Goal: Task Accomplishment & Management: Complete application form

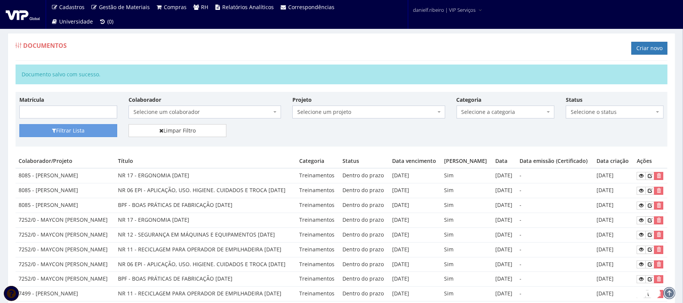
click at [656, 46] on link "Criar novo" at bounding box center [649, 48] width 36 height 13
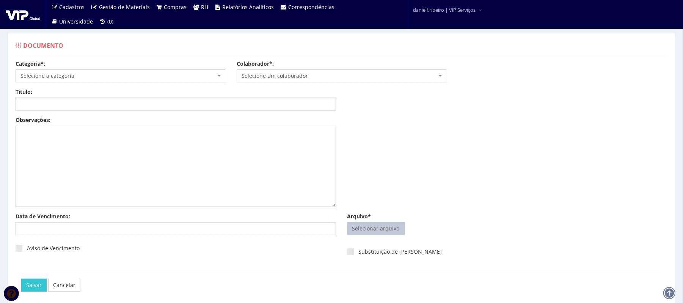
click at [375, 232] on input "Arquivo*" at bounding box center [376, 228] width 56 height 12
type input "C:\fakepath\ROBSON FERNANDO PENTEADO BPF 05.05.2025.pdf"
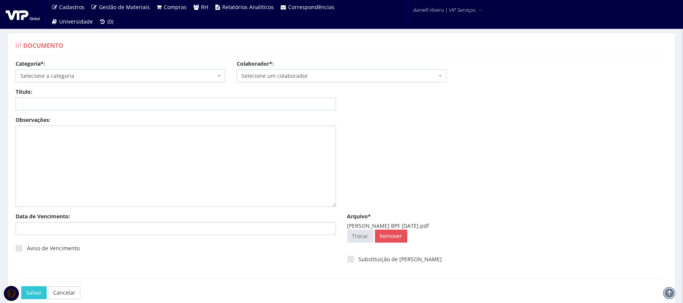
click at [292, 78] on span "Selecione um colaborador" at bounding box center [339, 76] width 195 height 8
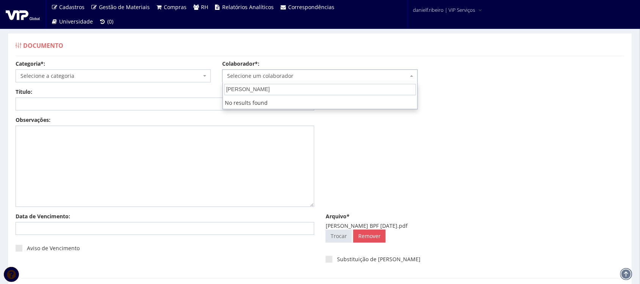
type input "robson fer"
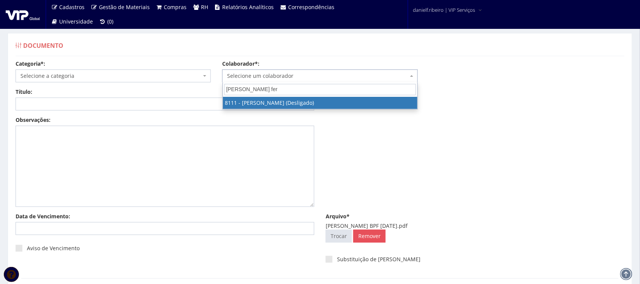
select select "3668"
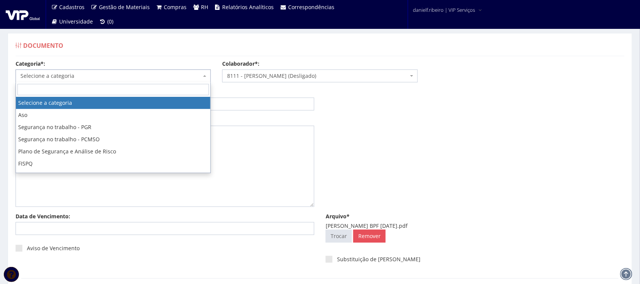
click at [134, 71] on span "Selecione a categoria" at bounding box center [113, 75] width 195 height 13
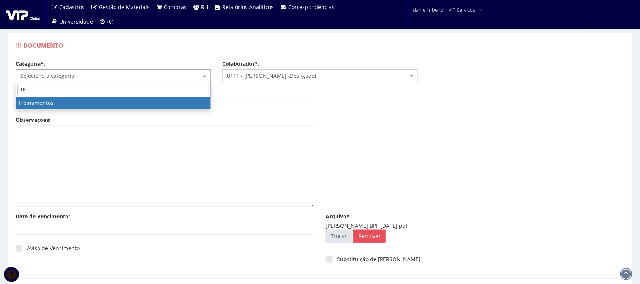
type input "tre"
select select "treinamento"
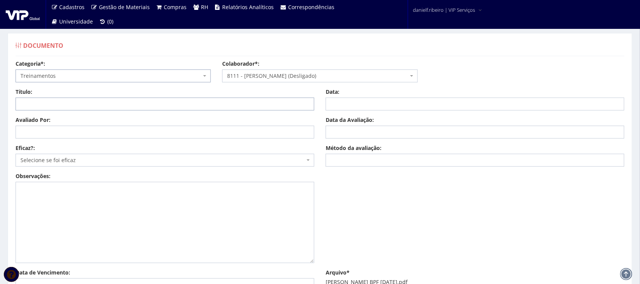
click at [65, 103] on input "Título:" at bounding box center [165, 103] width 299 height 13
click at [35, 104] on input "Título:" at bounding box center [165, 103] width 299 height 13
paste input "BPF - BOAS PRÁTICAS DE FABRICAÇÃO"
click at [145, 105] on input "BPF - BOAS PRÁTICAS DE FABRICAÇÃO 05/05;/20125" at bounding box center [165, 103] width 299 height 13
click at [142, 104] on input "BPF - BOAS PRÁTICAS DE FABRICAÇÃO 05/05;/20125" at bounding box center [165, 103] width 299 height 13
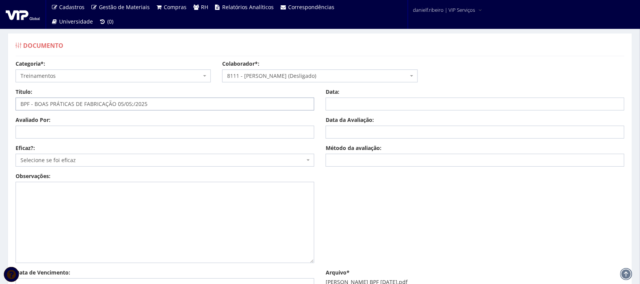
click at [131, 102] on input "BPF - BOAS PRÁTICAS DE FABRICAÇÃO 05/05;/2025" at bounding box center [165, 103] width 299 height 13
click at [133, 107] on input "BPF - BOAS PRÁTICAS DE FABRICAÇÃO 05/05;/2025" at bounding box center [165, 103] width 299 height 13
click at [132, 105] on input "BPF - BOAS PRÁTICAS DE FABRICAÇÃO 05/05;/2025" at bounding box center [165, 103] width 299 height 13
type input "BPF - BOAS PRÁTICAS DE FABRICAÇÃO 05/05/2025"
click at [124, 135] on input "Avaliado Por:" at bounding box center [165, 131] width 299 height 13
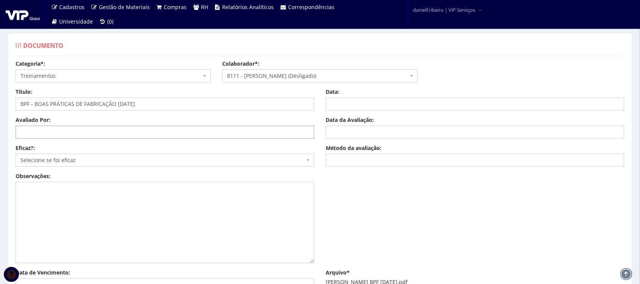
paste input "[PERSON_NAME]"
type input "[PERSON_NAME]"
click at [63, 162] on span "Selecione se foi eficaz" at bounding box center [162, 160] width 284 height 8
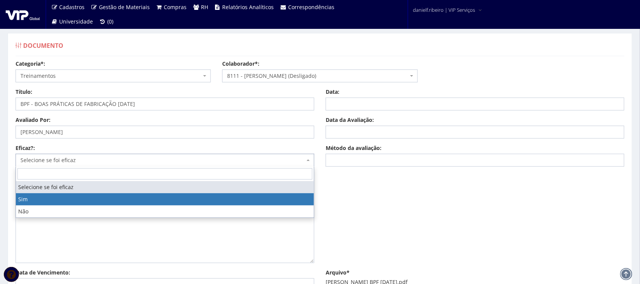
drag, startPoint x: 49, startPoint y: 202, endPoint x: 90, endPoint y: 202, distance: 40.9
select select "1"
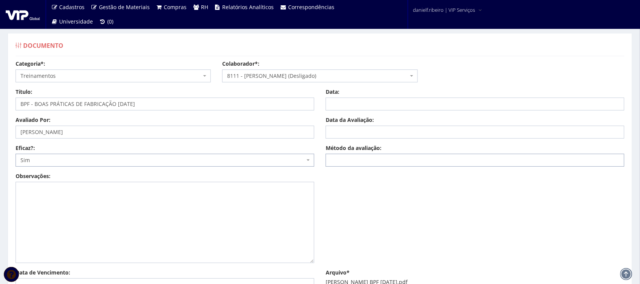
click at [407, 163] on input "Método da avaliação:" at bounding box center [475, 160] width 299 height 13
type input "e"
type input "EAD"
click at [374, 133] on input "Data da Avaliação:" at bounding box center [475, 131] width 299 height 13
type input "05/05/2025"
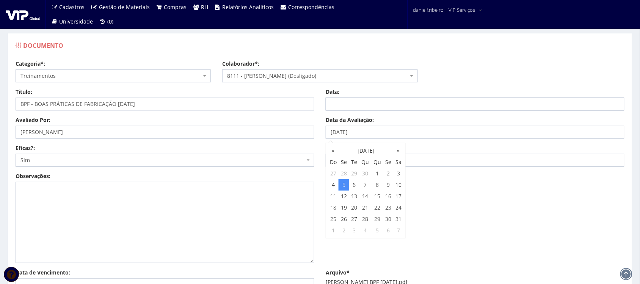
click at [389, 103] on input "Data:" at bounding box center [475, 103] width 299 height 13
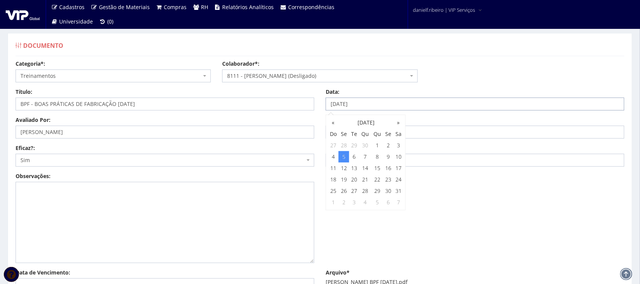
type input "05/05/2025"
click at [467, 215] on div "Observações:" at bounding box center [320, 220] width 620 height 96
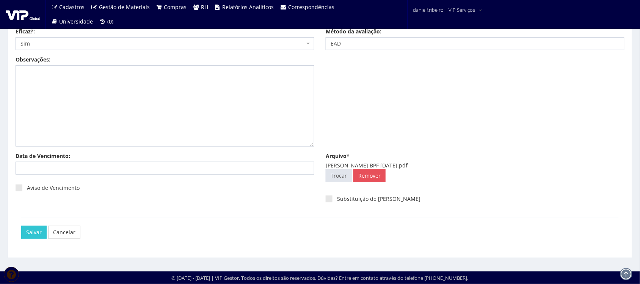
scroll to position [116, 0]
click at [111, 171] on input "Data de Vencimento:" at bounding box center [165, 168] width 299 height 13
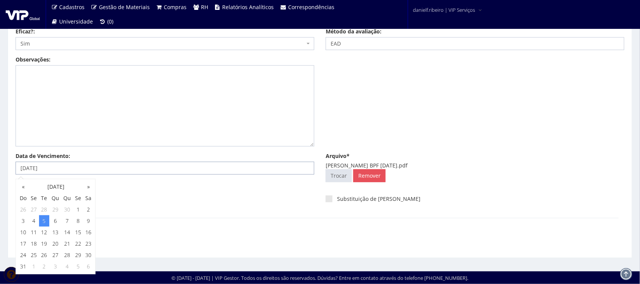
type input "05/05/2026"
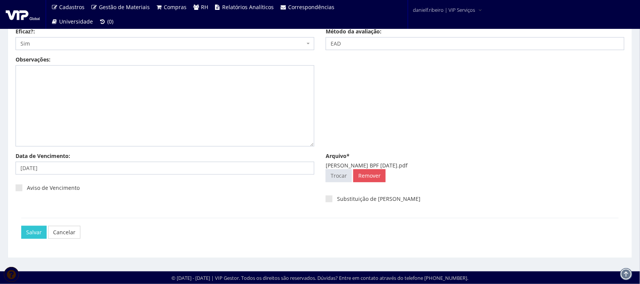
drag, startPoint x: 178, startPoint y: 193, endPoint x: 40, endPoint y: 199, distance: 138.5
click at [177, 192] on div "Aviso de Vencimento" at bounding box center [165, 190] width 299 height 21
click at [17, 190] on span at bounding box center [19, 187] width 7 height 7
click at [27, 190] on input "Aviso de Vencimento" at bounding box center [29, 187] width 5 height 5
checkbox input "true"
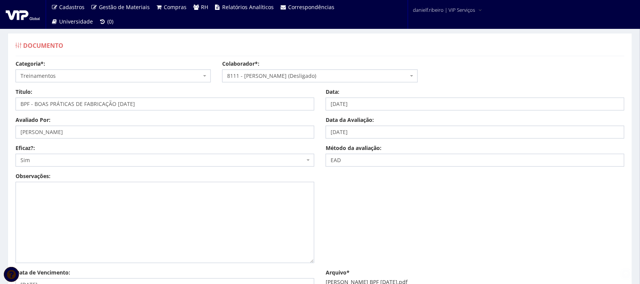
scroll to position [117, 0]
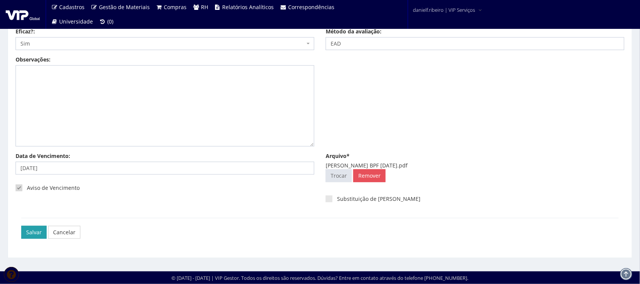
click at [41, 234] on input "Salvar" at bounding box center [33, 232] width 25 height 13
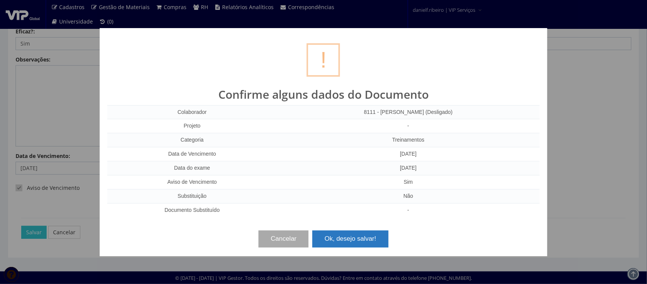
click at [374, 240] on button "Ok, desejo salvar!" at bounding box center [350, 238] width 76 height 17
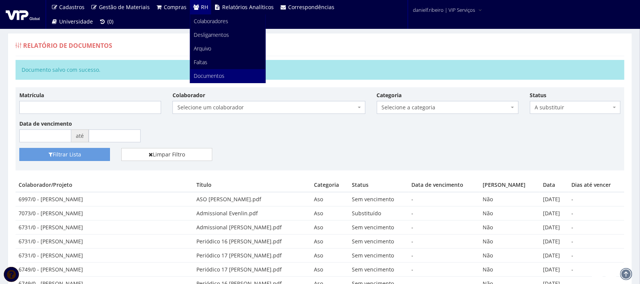
click at [222, 74] on link "Documentos" at bounding box center [227, 76] width 75 height 14
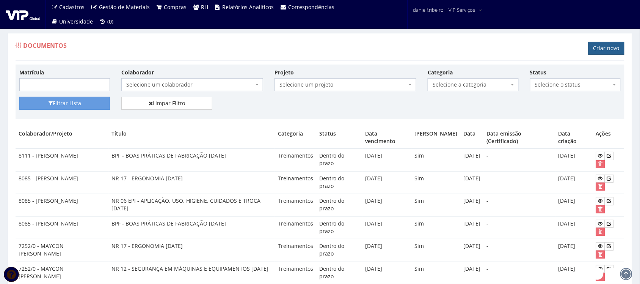
click at [607, 48] on link "Criar novo" at bounding box center [606, 48] width 36 height 13
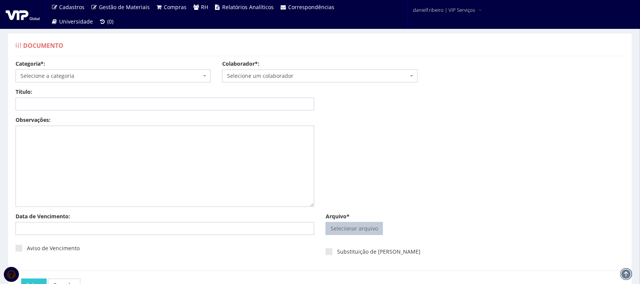
click at [359, 226] on input "Arquivo*" at bounding box center [354, 228] width 56 height 12
type input "C:\fakepath\[PERSON_NAME] NR 06 [DATE].pdf"
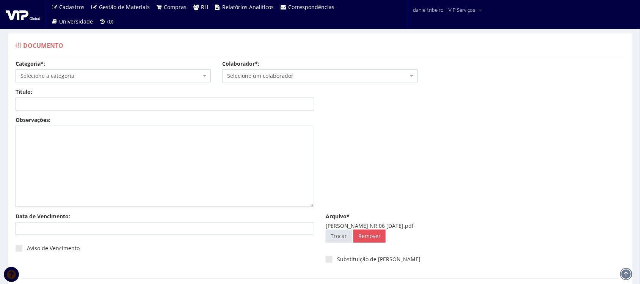
click at [251, 74] on span "Selecione um colaborador" at bounding box center [317, 76] width 181 height 8
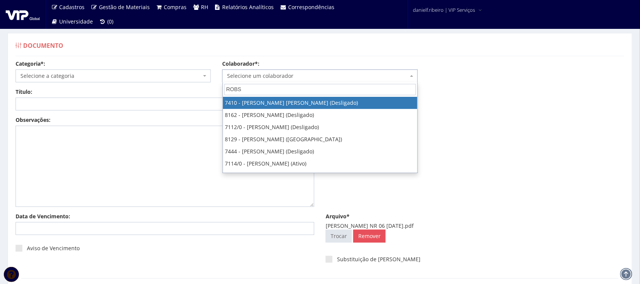
type input "ROBSO"
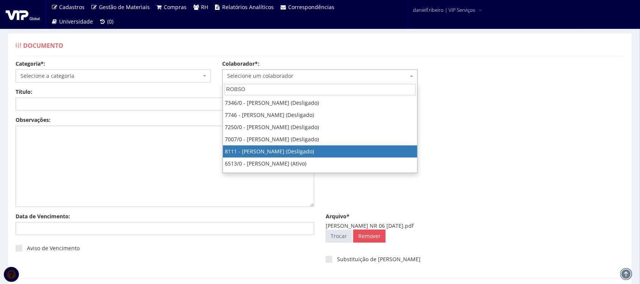
select select "3668"
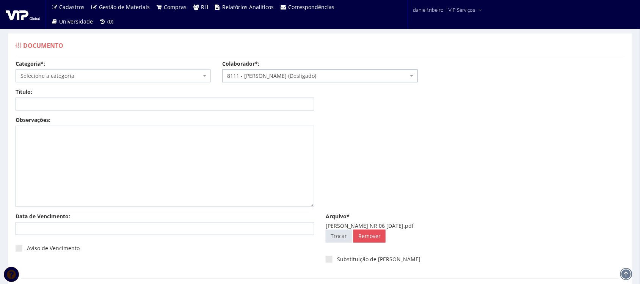
click at [129, 73] on span "Selecione a categoria" at bounding box center [110, 76] width 181 height 8
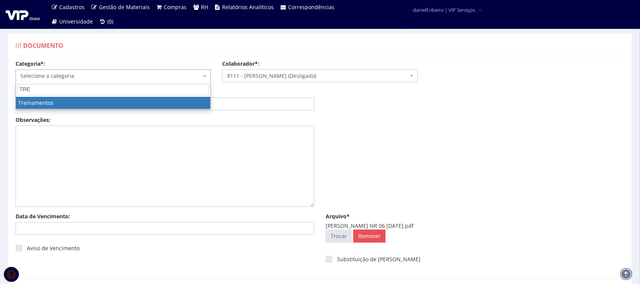
type input "TRE"
select select "treinamento"
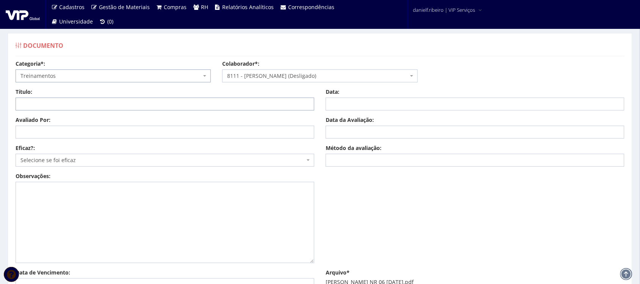
click at [63, 99] on input "Título:" at bounding box center [165, 103] width 299 height 13
paste input "NR 06 EPI - APLICAÇÃO, USO. HIGIENE. CUIDADOS E TROCA"
type input "NR 06 EPI - APLICAÇÃO, USO. HIGIENE. CUIDADOS E TROCA [DATE]"
click at [71, 134] on input "Avaliado Por:" at bounding box center [165, 131] width 299 height 13
paste input "[PERSON_NAME]"
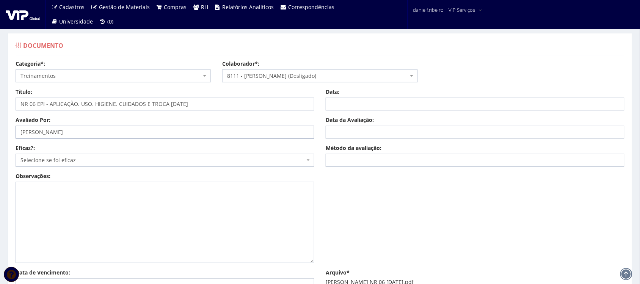
type input "[PERSON_NAME]"
click at [99, 163] on span "Selecione se foi eficaz" at bounding box center [162, 160] width 284 height 8
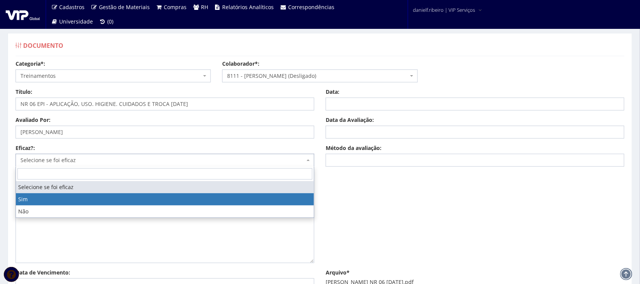
select select "1"
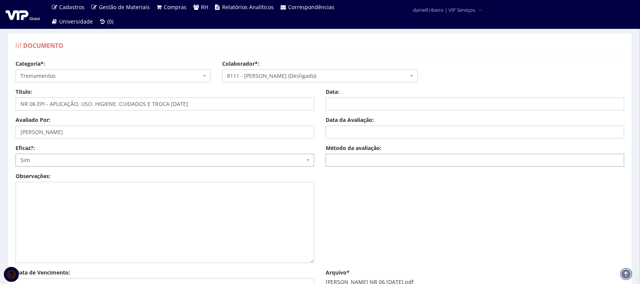
click at [387, 156] on input "Método da avaliação:" at bounding box center [475, 160] width 299 height 13
type input "EAD"
click at [363, 128] on input "Data da Avaliação:" at bounding box center [475, 131] width 299 height 13
type input "[DATE]"
click at [376, 99] on input "Data:" at bounding box center [475, 103] width 299 height 13
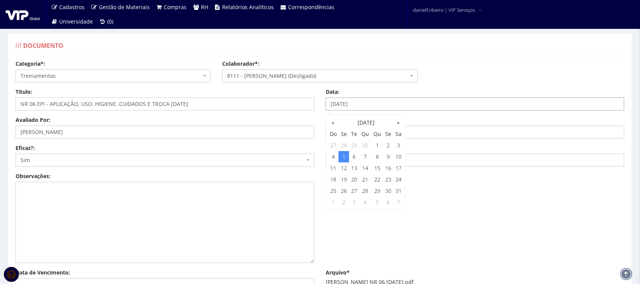
type input "[DATE]"
click at [496, 224] on div "Observações:" at bounding box center [320, 220] width 620 height 96
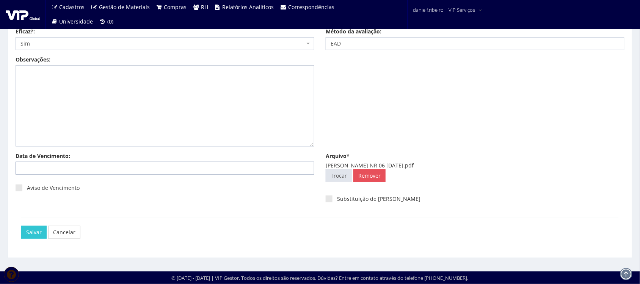
click at [158, 164] on input "Data de Vencimento:" at bounding box center [165, 168] width 299 height 13
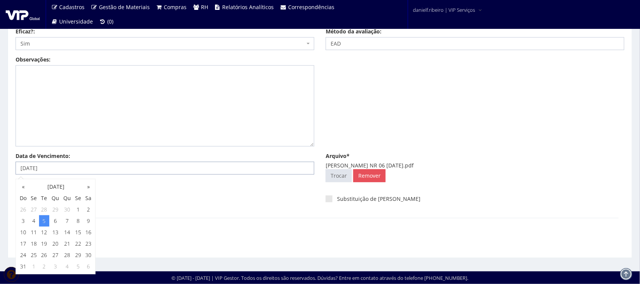
type input "[DATE]"
click at [203, 223] on div "Salvar Cancelar" at bounding box center [319, 232] width 597 height 28
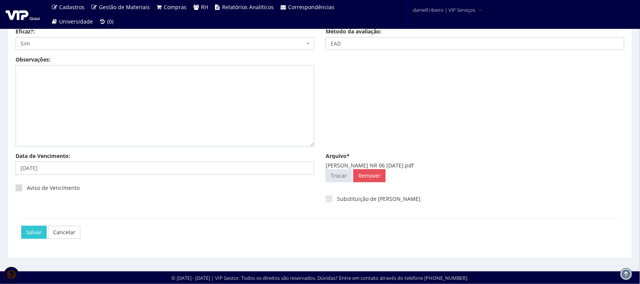
click at [20, 190] on span at bounding box center [19, 187] width 7 height 7
click at [27, 190] on input "Aviso de Vencimento" at bounding box center [29, 187] width 5 height 5
checkbox input "true"
click at [31, 231] on input "Salvar" at bounding box center [33, 232] width 25 height 13
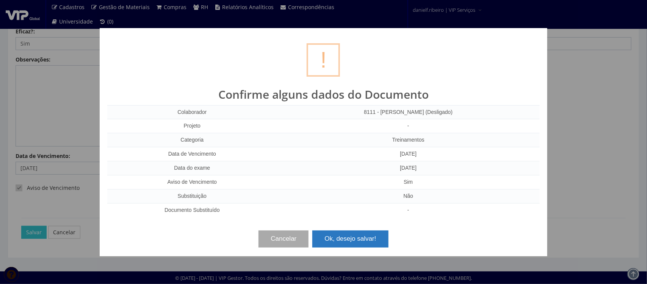
click at [346, 232] on button "Ok, desejo salvar!" at bounding box center [350, 238] width 76 height 17
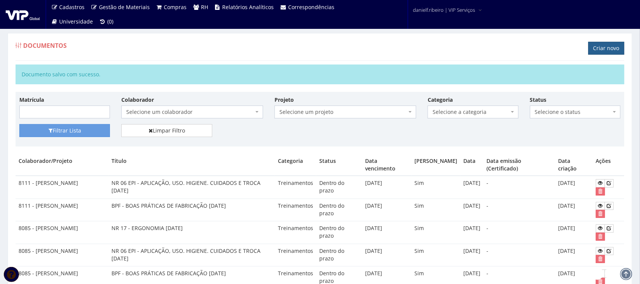
click at [612, 49] on link "Criar novo" at bounding box center [606, 48] width 36 height 13
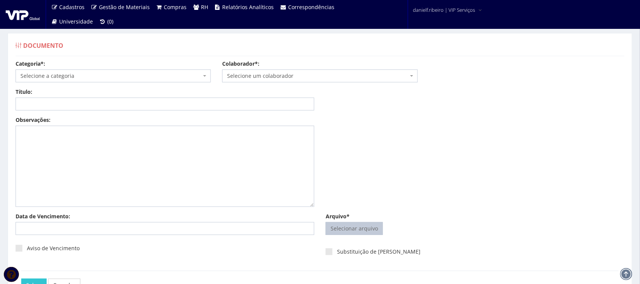
click at [356, 230] on input "Arquivo*" at bounding box center [354, 228] width 56 height 12
type input "C:\fakepath\ROBSON FERNANDO PENTEADO NR 11 05.05.2025.pdf"
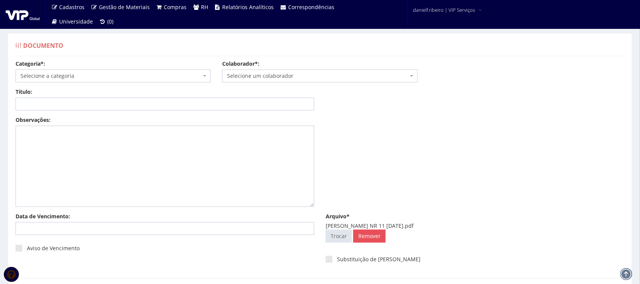
click at [270, 74] on span "Selecione um colaborador" at bounding box center [317, 76] width 181 height 8
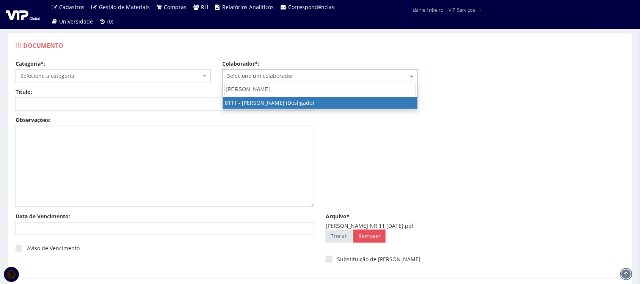
type input "ROBSON FERNA"
select select "3668"
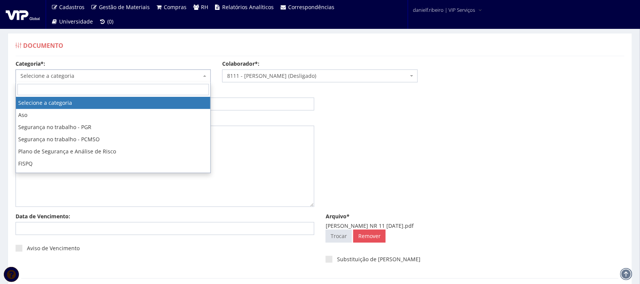
click at [74, 80] on span "Selecione a categoria" at bounding box center [113, 75] width 195 height 13
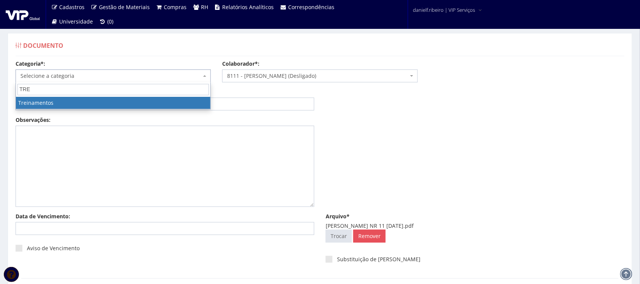
type input "TRE"
click at [61, 96] on span "TRE" at bounding box center [113, 89] width 194 height 14
select select "treinamento"
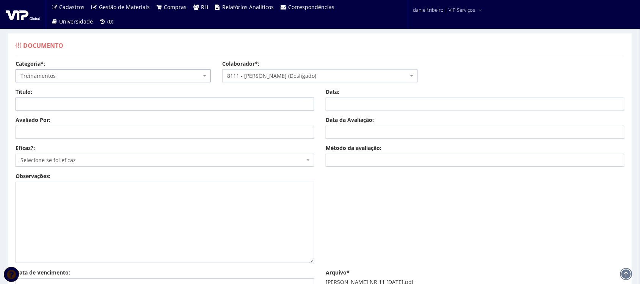
click at [60, 105] on input "Título:" at bounding box center [165, 103] width 299 height 13
paste input "NR 11 - RECICLAGEM PARA OPERADOR DE EMPILHADEIRA"
type input "NR 11 - RECICLAGEM PARA OPERADOR DE EMPILHADEIRA"
click at [55, 135] on input "Avaliado Por:" at bounding box center [165, 131] width 299 height 13
paste input "[PERSON_NAME]"
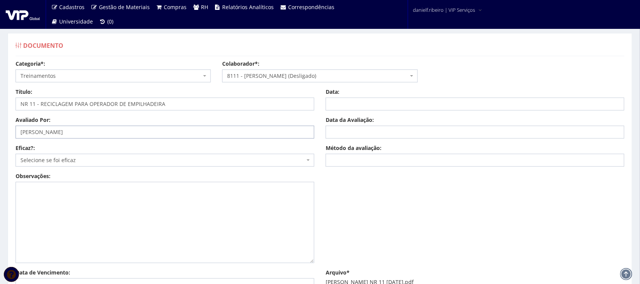
type input "[PERSON_NAME]"
click at [65, 155] on span "Selecione se foi eficaz" at bounding box center [165, 160] width 299 height 13
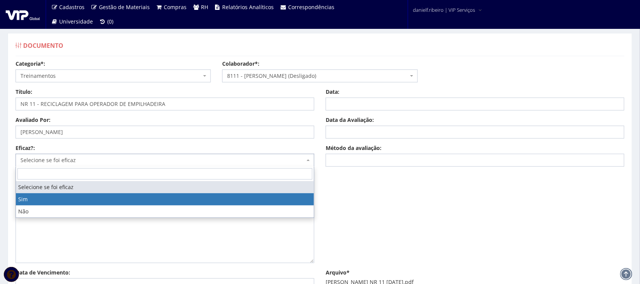
select select "1"
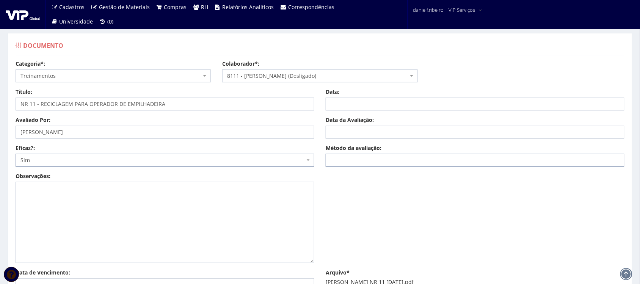
click at [379, 162] on input "Método da avaliação:" at bounding box center [475, 160] width 299 height 13
type input "EAD"
click at [366, 127] on input "Data da Avaliação:" at bounding box center [475, 131] width 299 height 13
type input "[DATE]"
click at [368, 102] on input "Data:" at bounding box center [475, 103] width 299 height 13
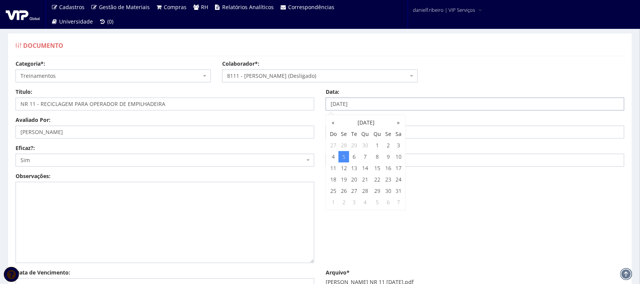
type input "[DATE]"
click at [205, 105] on input "NR 11 - RECICLAGEM PARA OPERADOR DE EMPILHADEIRA" at bounding box center [165, 103] width 299 height 13
type input "NR 11 - RECICLAGEM PARA OPERADOR DE EMPILHADEIRA 05/05/2025"
click at [398, 183] on div "Observações:" at bounding box center [320, 220] width 620 height 96
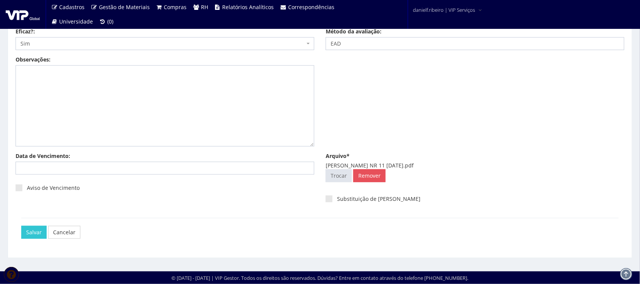
click at [42, 176] on div "Data de Vencimento:" at bounding box center [165, 166] width 310 height 28
click at [49, 170] on input "Data de Vencimento:" at bounding box center [165, 168] width 299 height 13
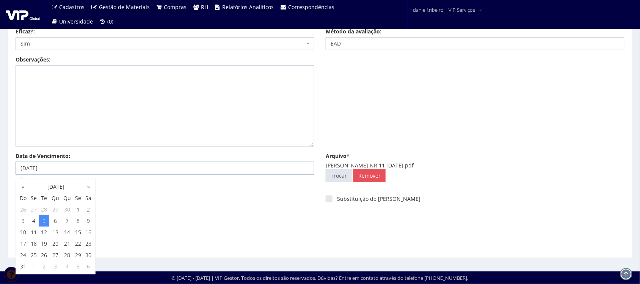
type input "05/05/2026"
click at [181, 213] on div "Data de Vencimento: 05/05/2026 Aviso de Vencimento Arquivo* ROBSON FERNANDO PEN…" at bounding box center [320, 185] width 620 height 66
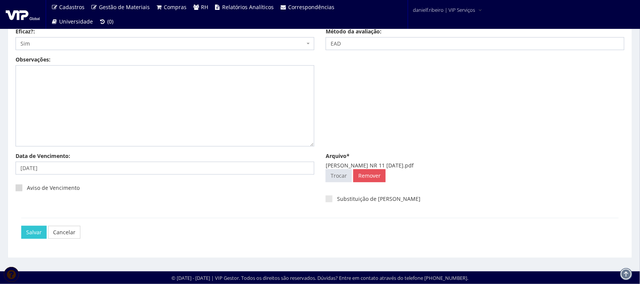
click at [21, 187] on span at bounding box center [19, 187] width 7 height 7
click at [27, 187] on input "Aviso de Vencimento" at bounding box center [29, 187] width 5 height 5
checkbox input "true"
click at [33, 230] on input "Salvar" at bounding box center [33, 232] width 25 height 13
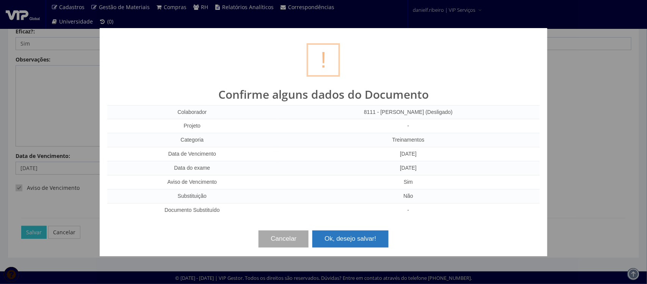
click at [341, 237] on button "Ok, desejo salvar!" at bounding box center [350, 238] width 76 height 17
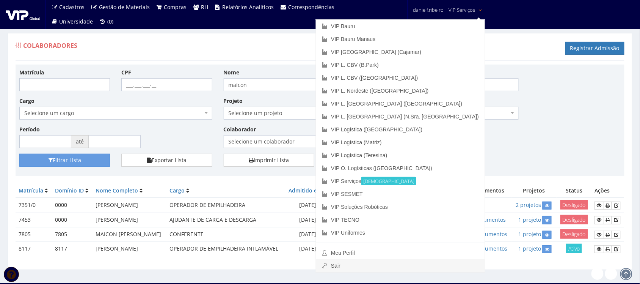
click at [419, 263] on link "Sair" at bounding box center [400, 265] width 169 height 13
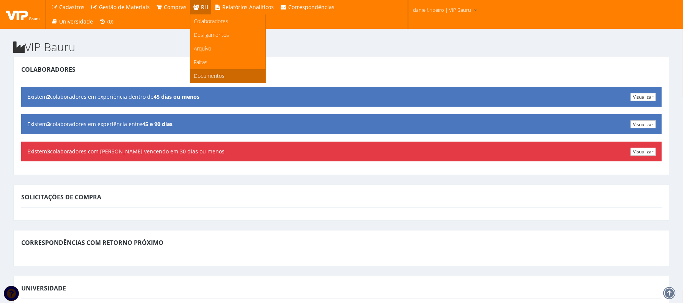
click at [217, 78] on span "Documentos" at bounding box center [209, 75] width 31 height 7
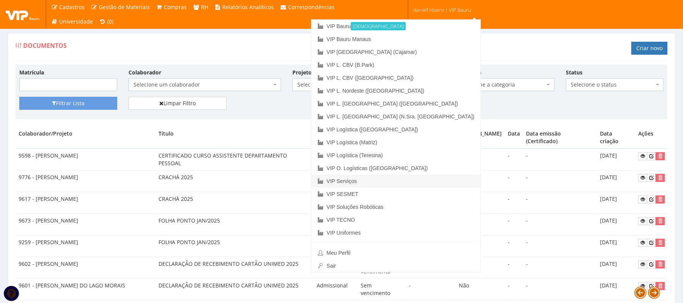
click at [426, 179] on link "VIP Serviços" at bounding box center [395, 180] width 169 height 13
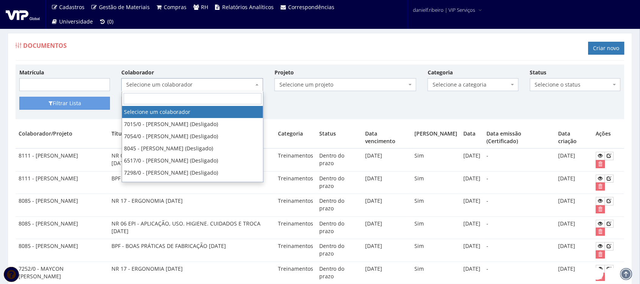
click at [198, 84] on span "Selecione um colaborador" at bounding box center [189, 85] width 127 height 8
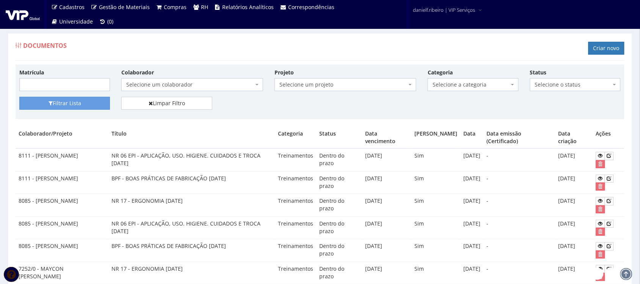
click at [215, 46] on div "Documentos Criar novo" at bounding box center [320, 49] width 609 height 23
click at [596, 49] on link "Criar novo" at bounding box center [606, 48] width 36 height 13
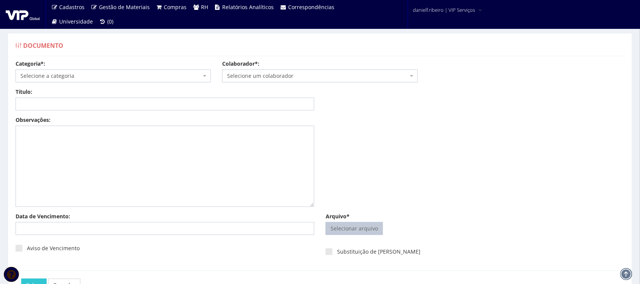
click at [363, 229] on input "Arquivo*" at bounding box center [354, 228] width 56 height 12
type input "C:\fakepath\[PERSON_NAME] NR 11 [DATE].pdf"
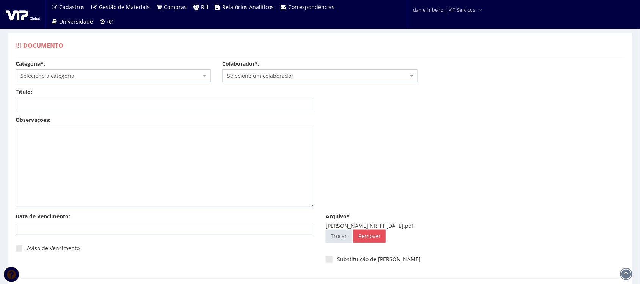
click at [256, 78] on span "Selecione um colaborador" at bounding box center [317, 76] width 181 height 8
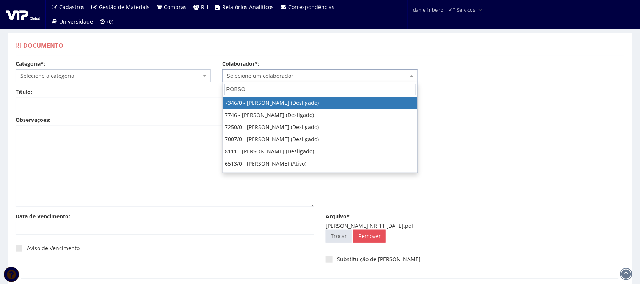
type input "ROBSON"
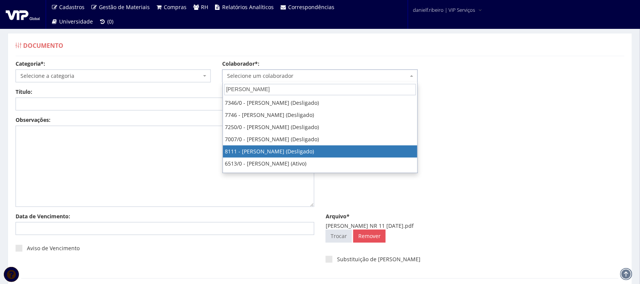
select select "3668"
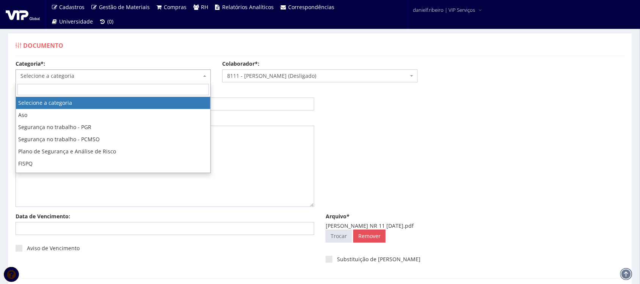
click at [95, 73] on span "Selecione a categoria" at bounding box center [110, 76] width 181 height 8
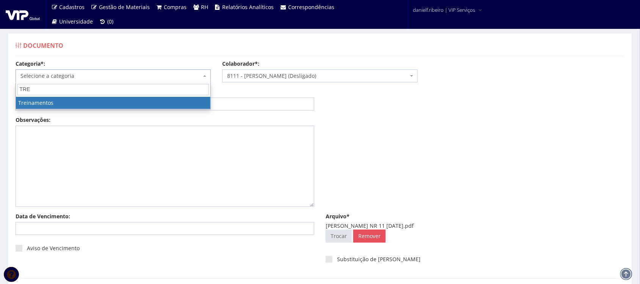
type input "TRE"
select select "treinamento"
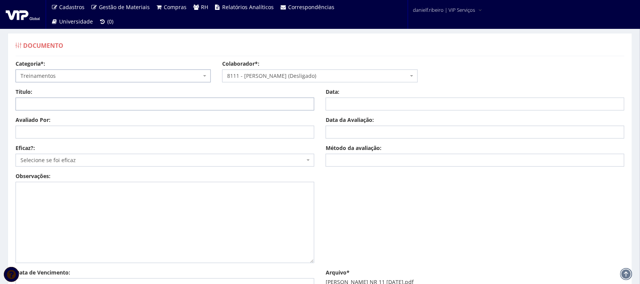
click at [60, 105] on input "Título:" at bounding box center [165, 103] width 299 height 13
paste input "NR 11 - RECICLAGEM PARA OPERADOR DE EMPILHADEIRA"
type input "NR 11 - RECICLAGEM PARA OPERADOR DE EMPILHADEIRA"
click at [38, 131] on input "Avaliado Por:" at bounding box center [165, 131] width 299 height 13
paste input "LUIZ HENRIQUE SALVADEO VON DREIFUS"
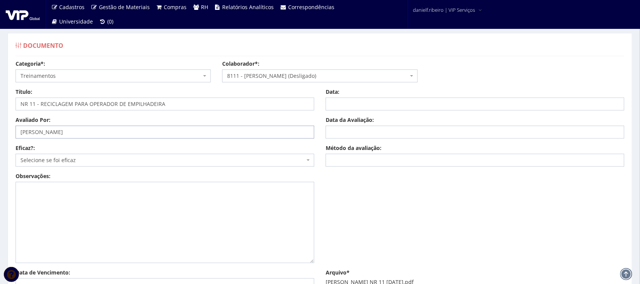
type input "LUIZ HENRIQUE SALVADEO VON DREIFUS"
click at [54, 160] on span "Selecione se foi eficaz" at bounding box center [162, 160] width 284 height 8
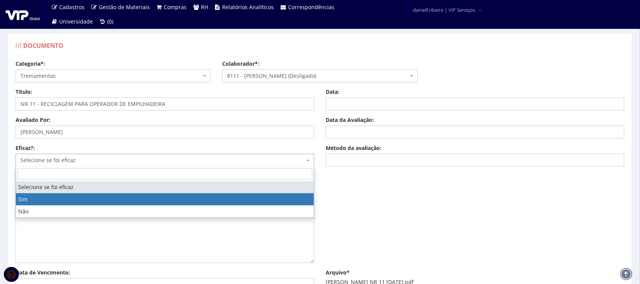
drag, startPoint x: 42, startPoint y: 195, endPoint x: 336, endPoint y: 179, distance: 294.6
select select "1"
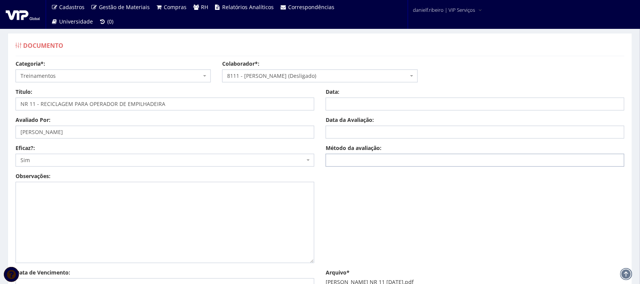
click at [355, 160] on input "Método da avaliação:" at bounding box center [475, 160] width 299 height 13
type input "EAD"
click at [364, 128] on input "Data da Avaliação:" at bounding box center [475, 131] width 299 height 13
drag, startPoint x: 438, startPoint y: 190, endPoint x: 422, endPoint y: 179, distance: 20.0
click at [439, 190] on div "Observações:" at bounding box center [320, 220] width 620 height 96
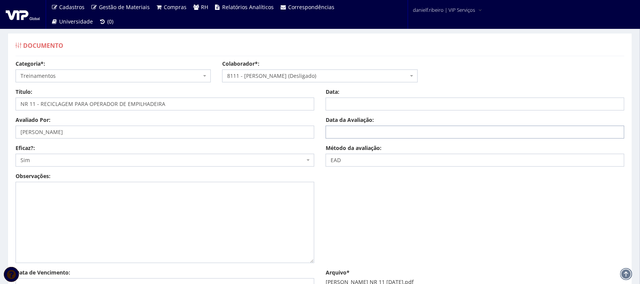
click at [382, 127] on input "Data da Avaliação:" at bounding box center [475, 131] width 299 height 13
type input "13/02/2025"
click at [353, 103] on input "Data:" at bounding box center [475, 103] width 299 height 13
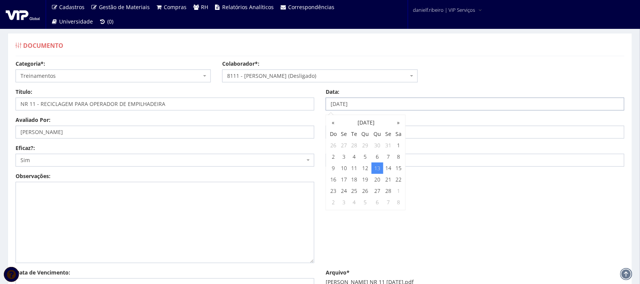
type input "13/02/2025"
click at [555, 222] on div "Observações:" at bounding box center [320, 220] width 620 height 96
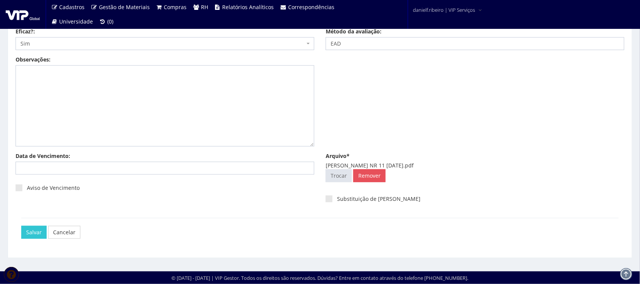
click at [183, 178] on div "Data de Vencimento:" at bounding box center [165, 166] width 310 height 28
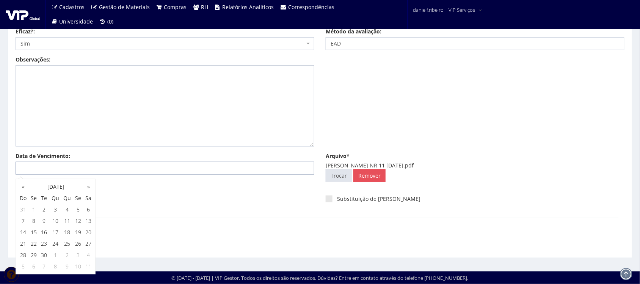
click at [177, 174] on input "Data de Vencimento:" at bounding box center [165, 168] width 299 height 13
type input "13/02/2026"
drag, startPoint x: 245, startPoint y: 260, endPoint x: 78, endPoint y: 240, distance: 168.0
click at [237, 260] on div "Documento Categoria*: Selecione a categoria Aso Segurança no trabalho - PGR Seg…" at bounding box center [320, 92] width 636 height 351
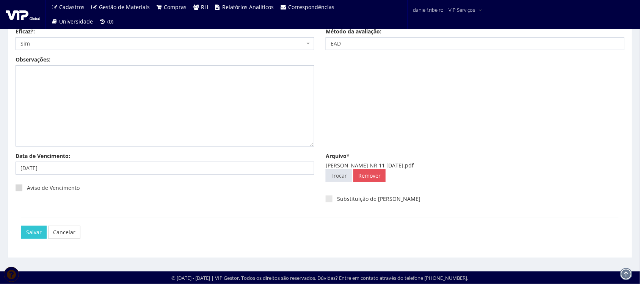
click at [19, 190] on span at bounding box center [19, 187] width 7 height 7
click at [27, 190] on input "Aviso de Vencimento" at bounding box center [29, 187] width 5 height 5
checkbox input "true"
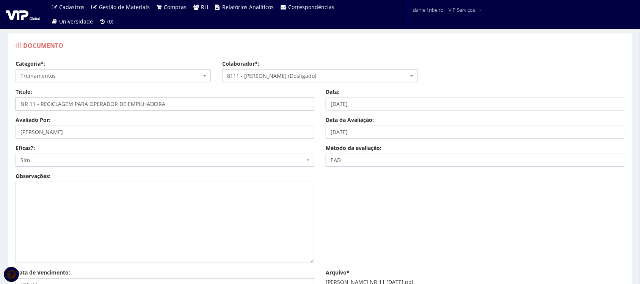
click at [178, 108] on input "NR 11 - RECICLAGEM PARA OPERADOR DE EMPILHADEIRA" at bounding box center [165, 103] width 299 height 13
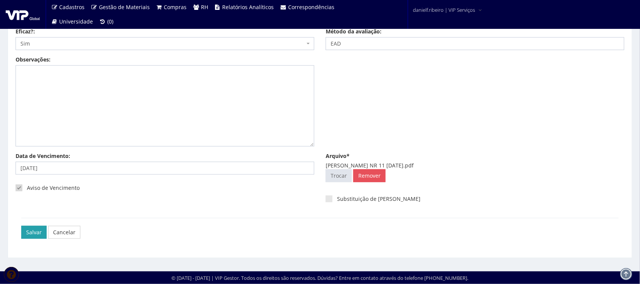
type input "NR 11 - RECICLAGEM PARA OPERADOR DE EMPILHADEIRA 13/02/2025"
click at [27, 230] on input "Salvar" at bounding box center [33, 232] width 25 height 13
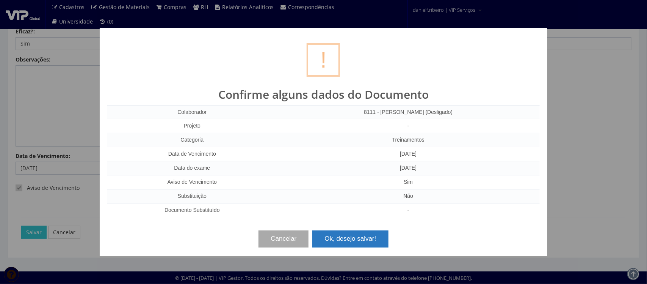
click at [362, 241] on button "Ok, desejo salvar!" at bounding box center [350, 238] width 76 height 17
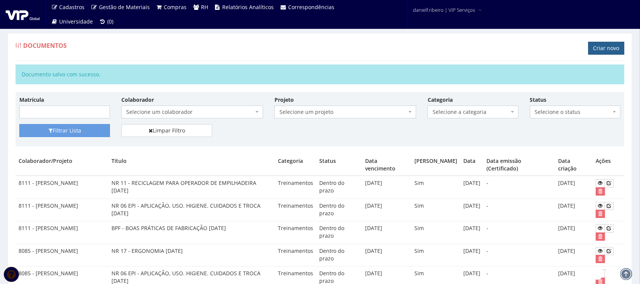
click at [601, 49] on link "Criar novo" at bounding box center [606, 48] width 36 height 13
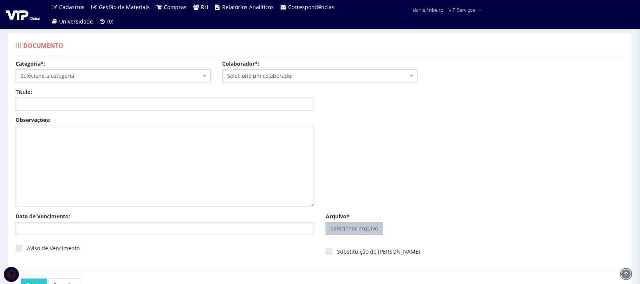
click at [370, 230] on input "Arquivo*" at bounding box center [354, 228] width 56 height 12
type input "C:\fakepath\ROBSON FERNANDO PENTEADO NR 12 05.05.2025.pdf"
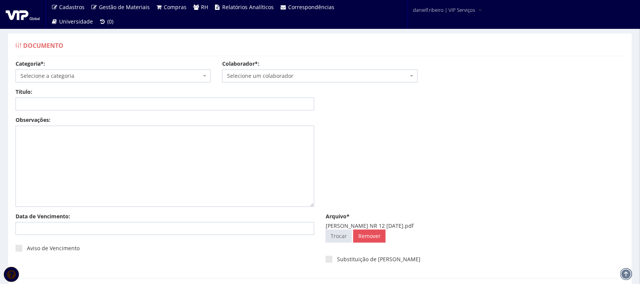
click at [259, 78] on span "Selecione um colaborador" at bounding box center [317, 76] width 181 height 8
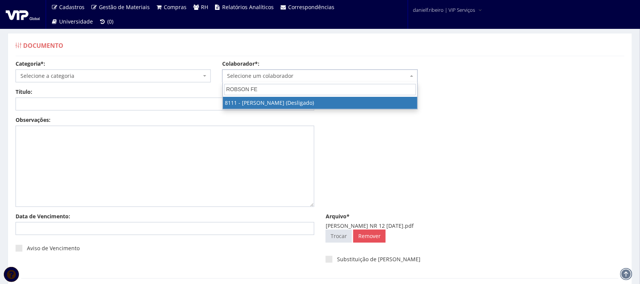
type input "ROBSON FER"
select select "3668"
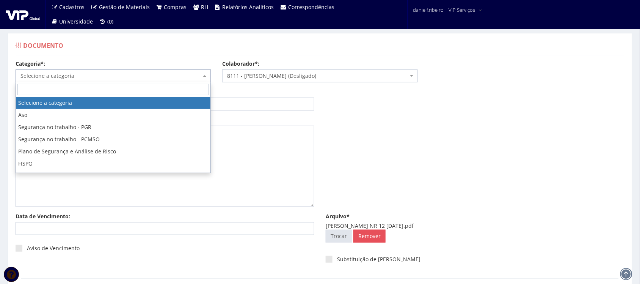
click at [132, 75] on span "Selecione a categoria" at bounding box center [110, 76] width 181 height 8
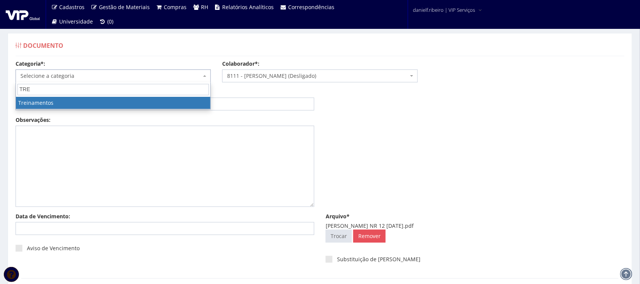
type input "TRE"
select select "treinamento"
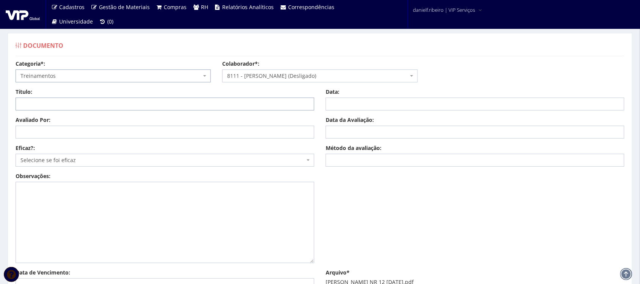
click at [53, 107] on input "Título:" at bounding box center [165, 103] width 299 height 13
paste input "NR 12 - SEGURANÇA EM MÁQUINAS E EQUIPAMENTOS"
type input "NR 12 - SEGURANÇA EM MÁQUINAS E EQUIPAMENTOS [DATE]"
click at [72, 131] on input "Avaliado Por:" at bounding box center [165, 131] width 299 height 13
paste input "[PERSON_NAME]"
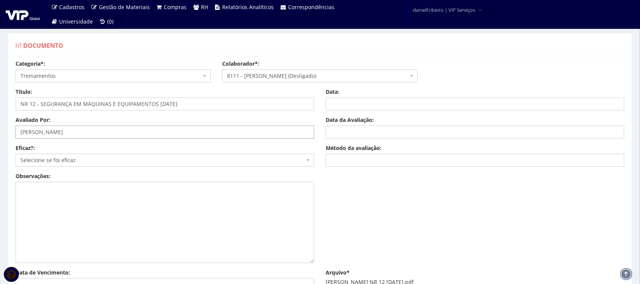
type input "[PERSON_NAME]"
click at [71, 160] on span "Selecione se foi eficaz" at bounding box center [162, 160] width 284 height 8
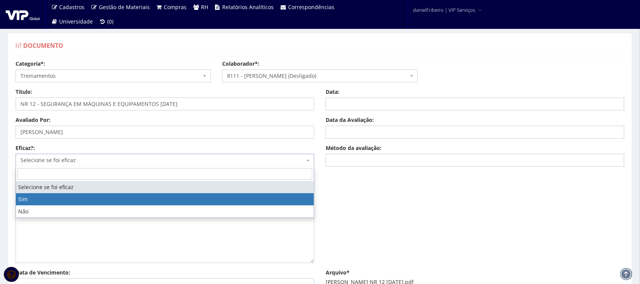
drag, startPoint x: 53, startPoint y: 195, endPoint x: 62, endPoint y: 197, distance: 8.9
select select "1"
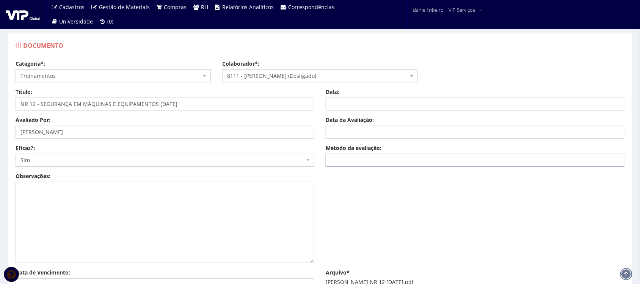
click at [378, 155] on input "Método da avaliação:" at bounding box center [475, 160] width 299 height 13
type input "EAD"
click at [348, 110] on input "Data:" at bounding box center [475, 103] width 299 height 13
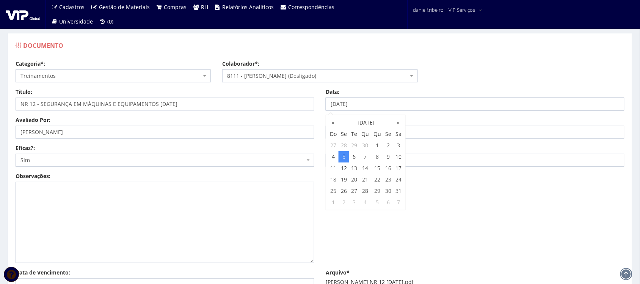
type input "[DATE]"
click at [456, 134] on input "Data da Avaliação:" at bounding box center [475, 131] width 299 height 13
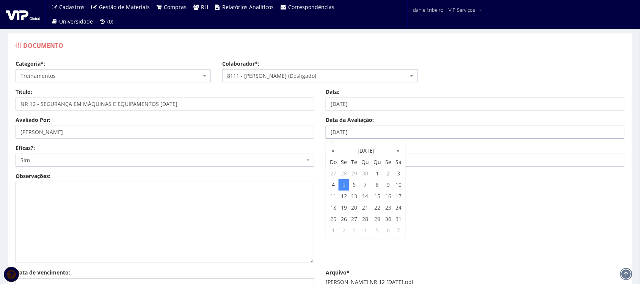
type input "[DATE]"
click at [475, 194] on div "Observações:" at bounding box center [320, 220] width 620 height 96
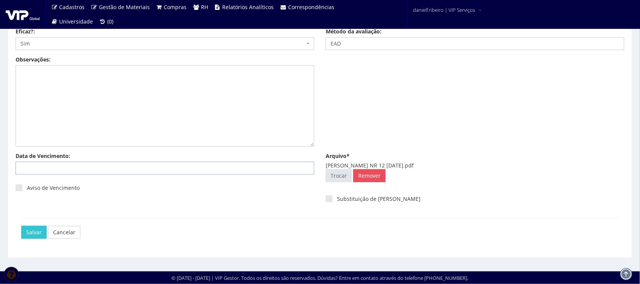
click at [137, 165] on input "Data de Vencimento:" at bounding box center [165, 168] width 299 height 13
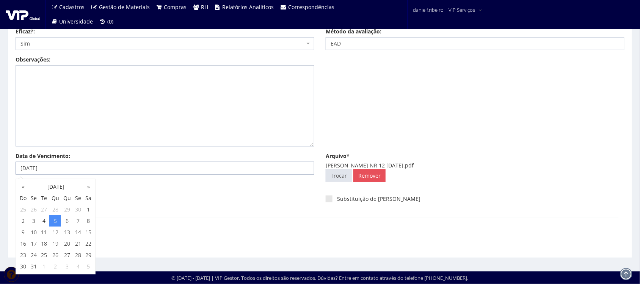
type input "[DATE]"
drag, startPoint x: 185, startPoint y: 243, endPoint x: 26, endPoint y: 171, distance: 174.6
click at [180, 239] on div "Salvar Cancelar" at bounding box center [319, 232] width 597 height 28
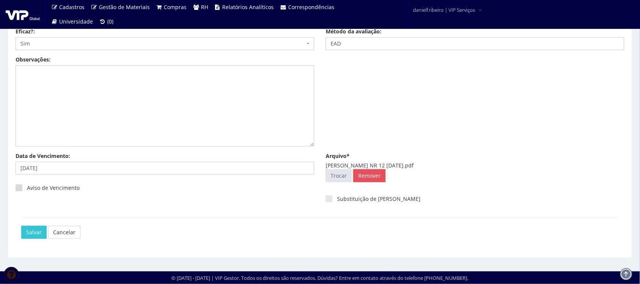
click at [19, 190] on span at bounding box center [19, 187] width 7 height 7
click at [27, 190] on input "Aviso de Vencimento" at bounding box center [29, 187] width 5 height 5
checkbox input "true"
click at [35, 248] on div "Categoria*: Selecione a categoria Aso Segurança no trabalho - PGR Segurança no …" at bounding box center [320, 98] width 620 height 308
click at [33, 233] on input "Salvar" at bounding box center [33, 232] width 25 height 13
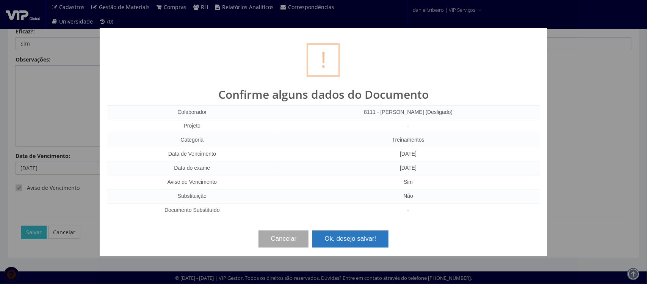
click at [334, 234] on button "Ok, desejo salvar!" at bounding box center [350, 238] width 76 height 17
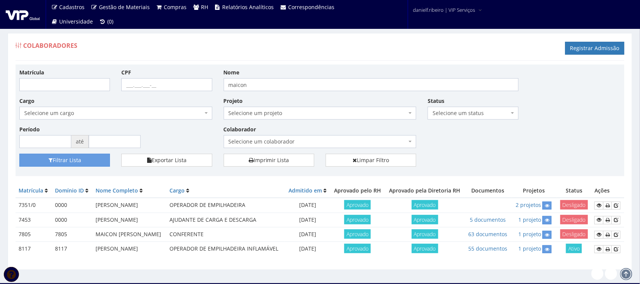
drag, startPoint x: 0, startPoint y: 0, endPoint x: 348, endPoint y: 38, distance: 350.1
click at [348, 38] on div "Colaboradores Registrar Admissão" at bounding box center [320, 49] width 609 height 23
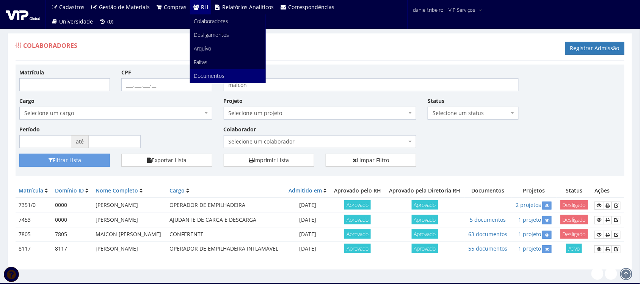
click at [230, 69] on link "Documentos" at bounding box center [227, 76] width 75 height 14
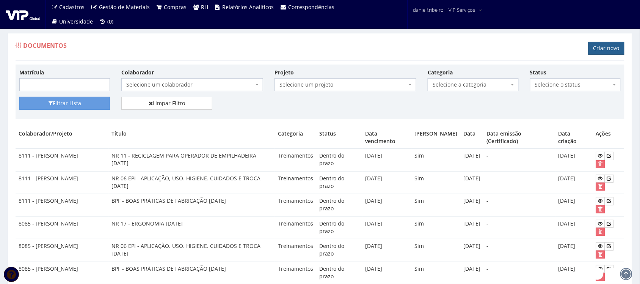
click at [606, 48] on link "Criar novo" at bounding box center [606, 48] width 36 height 13
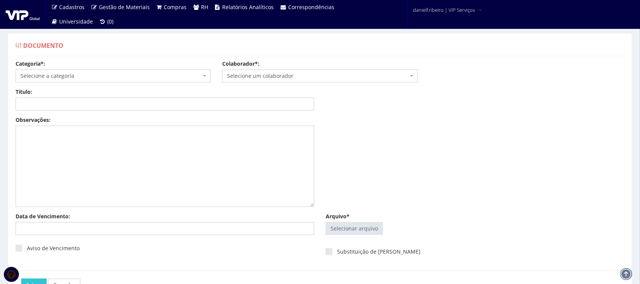
click at [356, 235] on div "Selecionar arquivo Trocar Remover" at bounding box center [475, 230] width 299 height 16
click at [359, 229] on input "Arquivo*" at bounding box center [354, 228] width 56 height 12
type input "C:\fakepath\[PERSON_NAME] NR 12 [DATE].pdf"
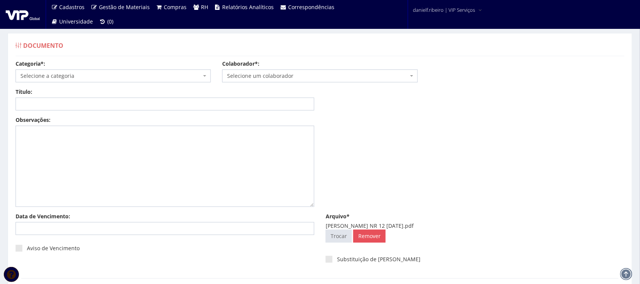
drag, startPoint x: 251, startPoint y: 69, endPoint x: 255, endPoint y: 71, distance: 3.9
click at [255, 71] on span "Selecione um colaborador" at bounding box center [319, 75] width 195 height 13
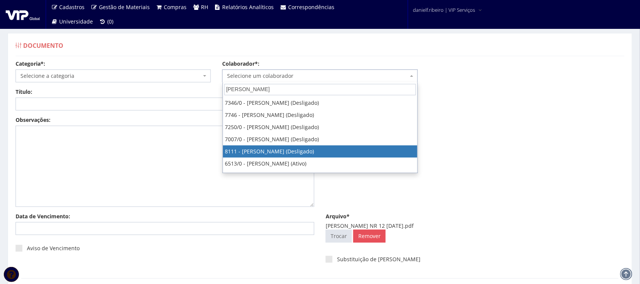
type input "[PERSON_NAME]"
select select "3668"
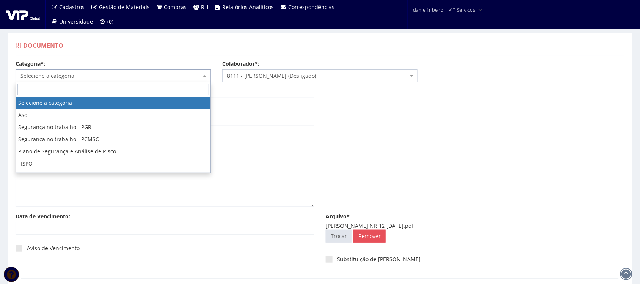
click at [99, 78] on span "Selecione a categoria" at bounding box center [110, 76] width 181 height 8
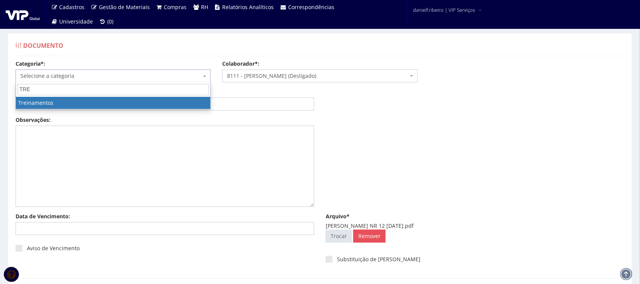
type input "TRE"
select select "treinamento"
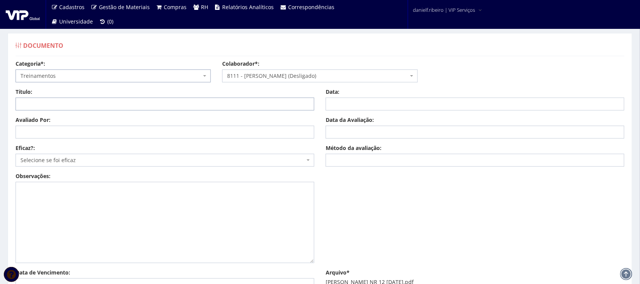
click at [54, 101] on input "Título:" at bounding box center [165, 103] width 299 height 13
paste input "NR 12 - SEGURANÇA EM MÁQUINAS E EQUIPAMENTOS"
type input "NR 12 - SEGURANÇA EM MÁQUINAS E EQUIPAMENTOS 05/05/2025"
click at [155, 132] on input "Avaliado Por:" at bounding box center [165, 131] width 299 height 13
paste input "LUIZ HENRIQUE SALVADEO VON DREIFUS"
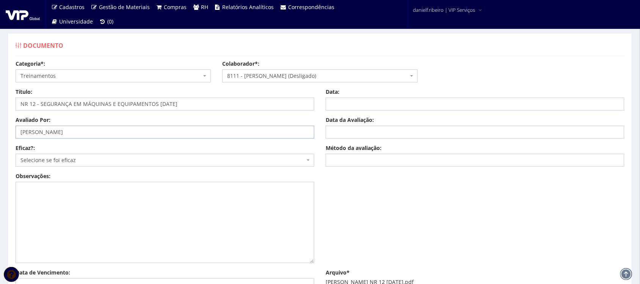
type input "LUIZ HENRIQUE SALVADEO VON DREIFUS"
click at [66, 158] on span "Selecione se foi eficaz" at bounding box center [162, 160] width 284 height 8
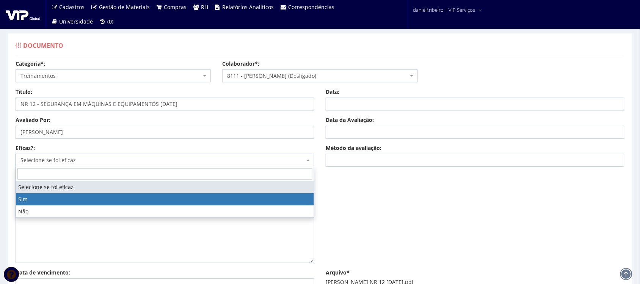
select select "1"
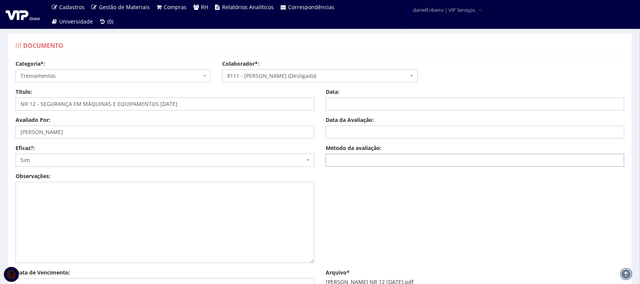
click at [394, 156] on input "Método da avaliação:" at bounding box center [475, 160] width 299 height 13
type input "EAD"
click at [376, 131] on input "Data da Avaliação:" at bounding box center [475, 131] width 299 height 13
type input "[DATE]"
click at [391, 106] on input "Data:" at bounding box center [475, 103] width 299 height 13
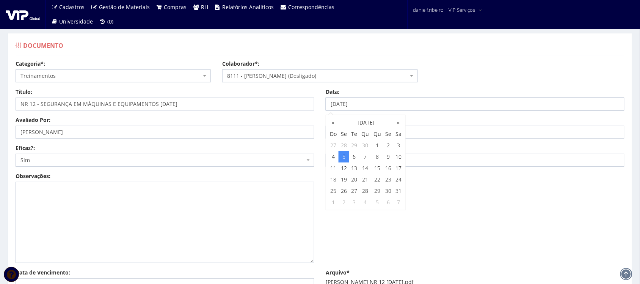
type input "[DATE]"
click at [483, 215] on div "Observações:" at bounding box center [320, 220] width 620 height 96
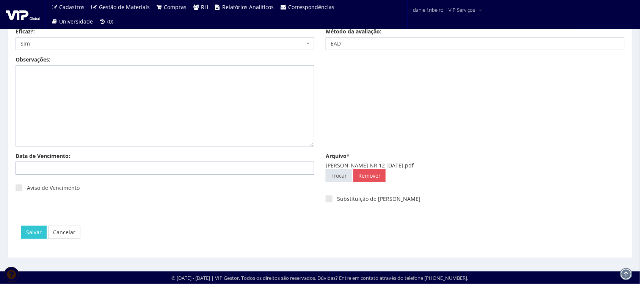
click at [75, 174] on input "Data de Vencimento:" at bounding box center [165, 168] width 299 height 13
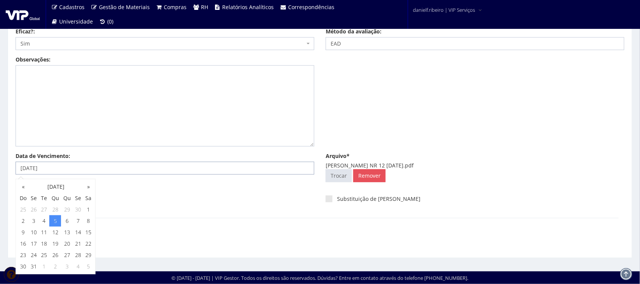
type input "05/05/2027"
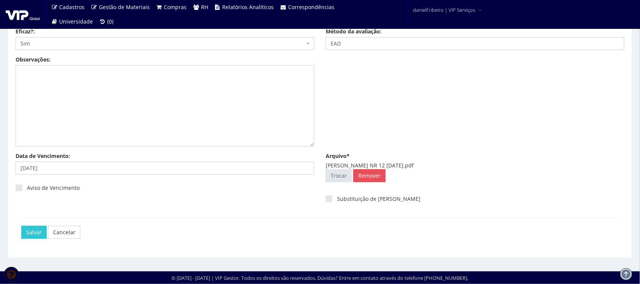
click at [199, 218] on div "Salvar Cancelar" at bounding box center [319, 232] width 597 height 28
click at [28, 186] on label "Aviso de Vencimento" at bounding box center [48, 188] width 64 height 8
click at [28, 186] on input "Aviso de Vencimento" at bounding box center [29, 187] width 5 height 5
checkbox input "true"
click at [26, 231] on input "Salvar" at bounding box center [33, 232] width 25 height 13
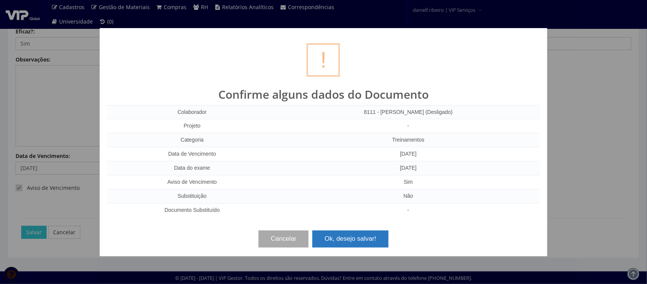
click at [373, 244] on button "Ok, desejo salvar!" at bounding box center [350, 238] width 76 height 17
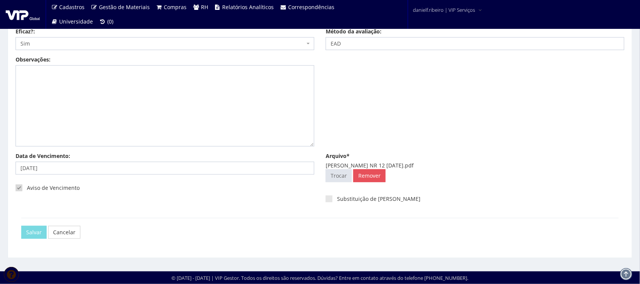
scroll to position [0, 0]
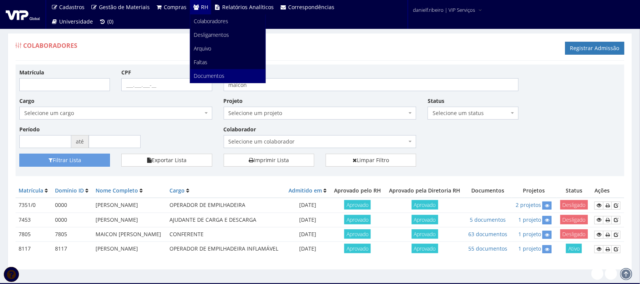
click at [212, 74] on span "Documentos" at bounding box center [209, 75] width 31 height 7
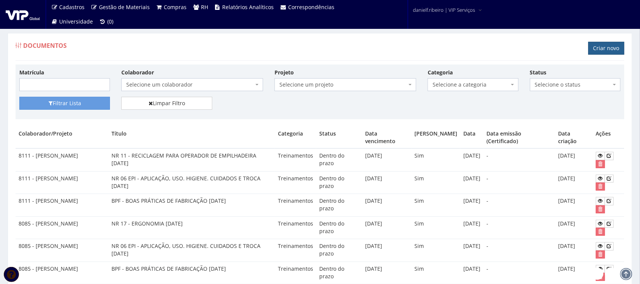
click at [615, 48] on link "Criar novo" at bounding box center [606, 48] width 36 height 13
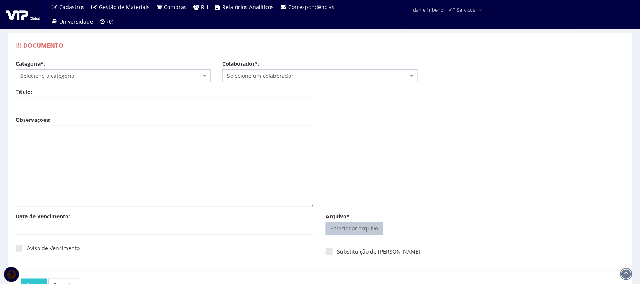
click at [345, 227] on input "Arquivo*" at bounding box center [354, 228] width 56 height 12
type input "C:\fakepath\[PERSON_NAME] NR 12 [DATE].pdf"
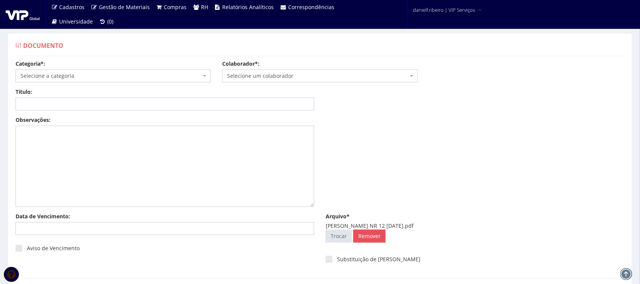
click at [275, 77] on span "Selecione um colaborador" at bounding box center [317, 76] width 181 height 8
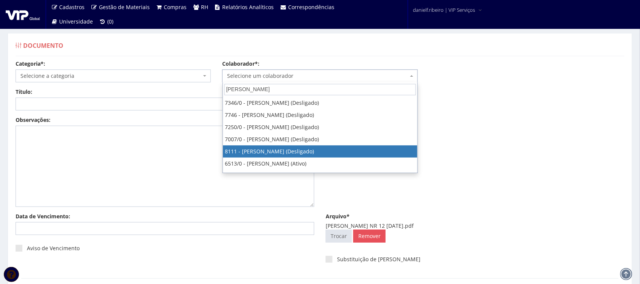
type input "[PERSON_NAME]"
select select "3668"
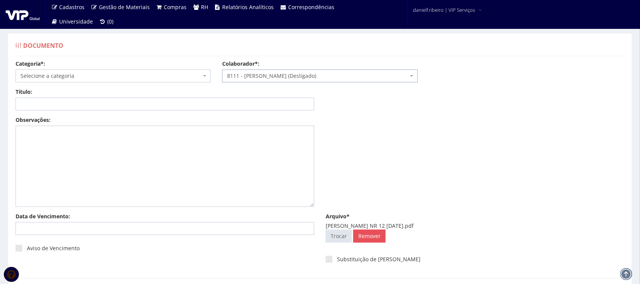
click at [75, 72] on span "Selecione a categoria" at bounding box center [110, 76] width 181 height 8
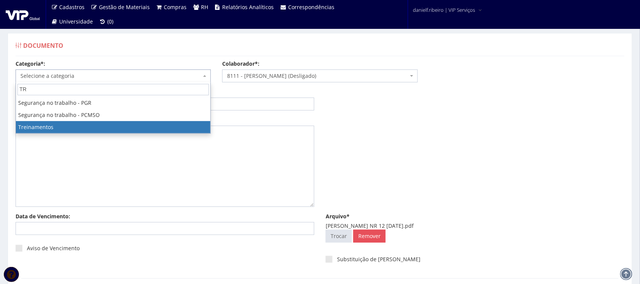
type input "TR"
select select "treinamento"
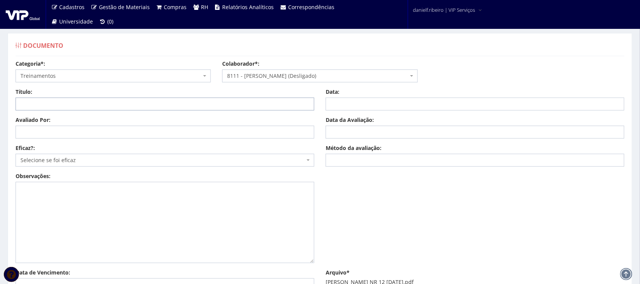
click at [56, 106] on input "Título:" at bounding box center [165, 103] width 299 height 13
paste input "NR 12 - SEGURANÇA EM MÁQUINAS E EQUIPAMENTOS"
type input "NR 12 - SEGURANÇA EM MÁQUINAS E EQUIPAMENTOS [DATE]"
click at [95, 135] on input "Avaliado Por:" at bounding box center [165, 131] width 299 height 13
paste input "[PERSON_NAME]"
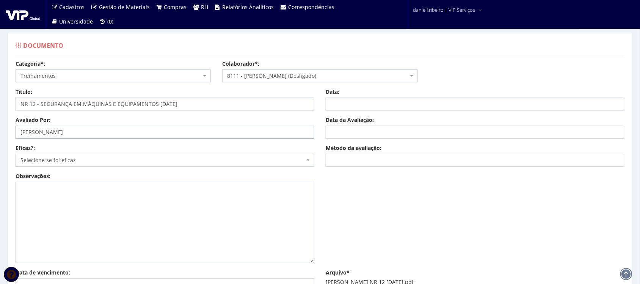
type input "[PERSON_NAME]"
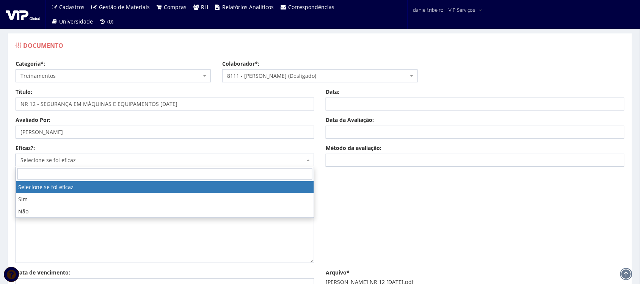
click at [73, 166] on body "Cadastros Clientes Unidades Subclientes Unidades de Subclientes Projetos Gestão…" at bounding box center [320, 200] width 640 height 400
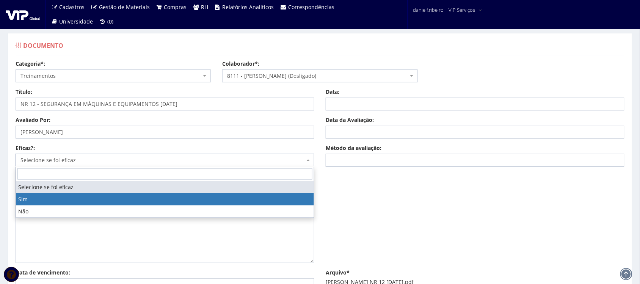
select select "1"
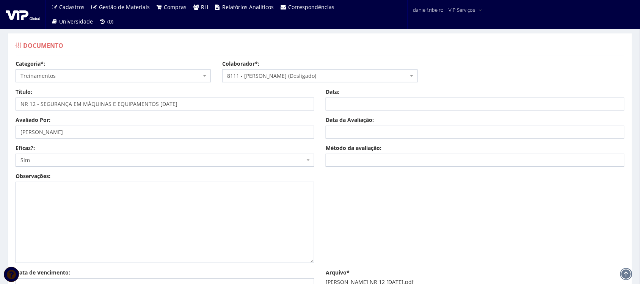
click at [353, 167] on div "Avaliado Por: [PERSON_NAME] Data da Avaliação: Eficaz?: Selecione se foi eficaz…" at bounding box center [320, 144] width 620 height 56
click at [353, 157] on input "Método da avaliação:" at bounding box center [475, 160] width 299 height 13
type input "EAD"
click at [351, 131] on input "Data da Avaliação:" at bounding box center [475, 131] width 299 height 13
type input "05/05/2025"
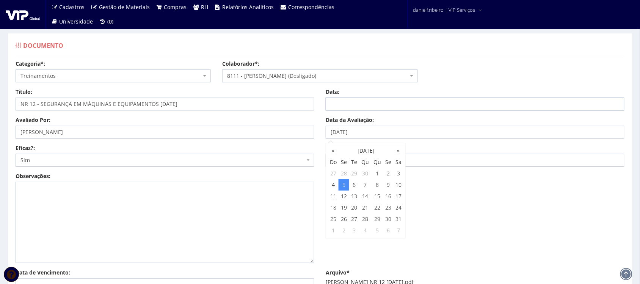
click at [366, 102] on input "Data:" at bounding box center [475, 103] width 299 height 13
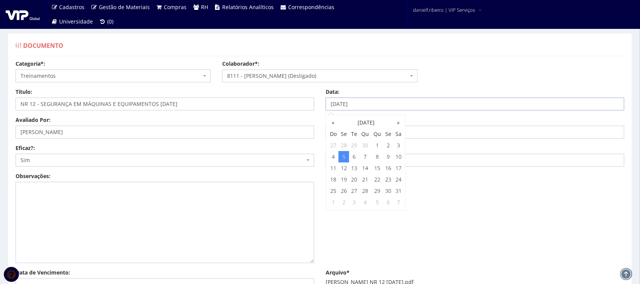
type input "05/05/2025"
click at [432, 261] on div "Observações:" at bounding box center [320, 220] width 620 height 96
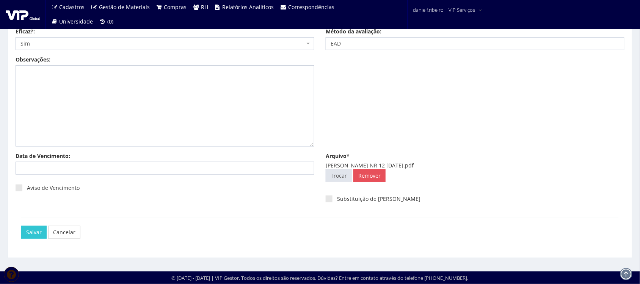
click at [55, 175] on div "Data de Vencimento:" at bounding box center [165, 166] width 310 height 28
click at [52, 161] on div "Data de Vencimento:" at bounding box center [165, 163] width 310 height 22
click at [51, 166] on input "Data de Vencimento:" at bounding box center [165, 168] width 299 height 13
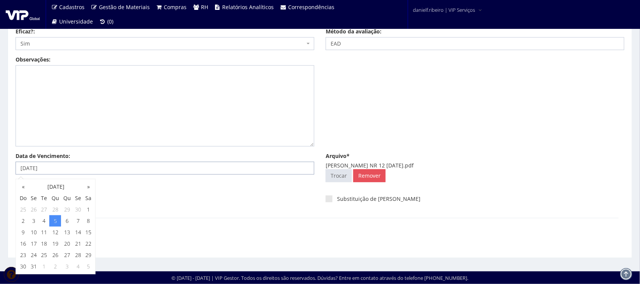
type input "05/05/2027"
click at [453, 129] on div "Observações:" at bounding box center [320, 104] width 620 height 96
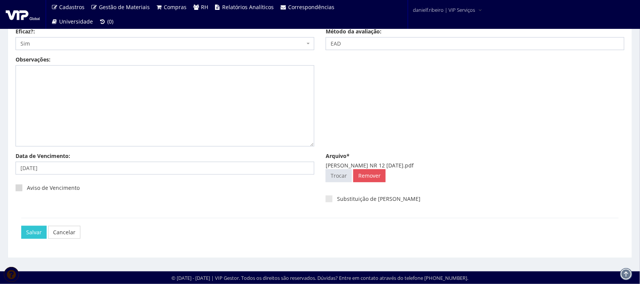
click at [17, 186] on span at bounding box center [19, 187] width 7 height 7
click at [27, 186] on input "Aviso de Vencimento" at bounding box center [29, 187] width 5 height 5
checkbox input "true"
click at [33, 230] on input "Salvar" at bounding box center [33, 232] width 25 height 13
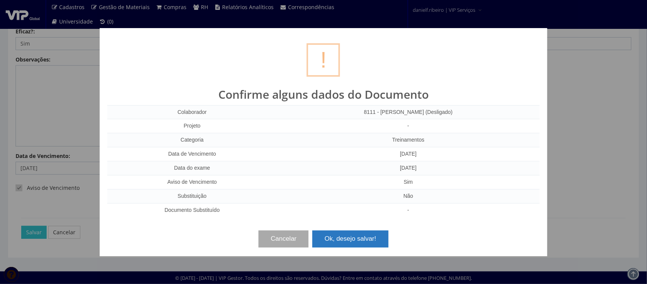
click at [355, 239] on button "Ok, desejo salvar!" at bounding box center [350, 238] width 76 height 17
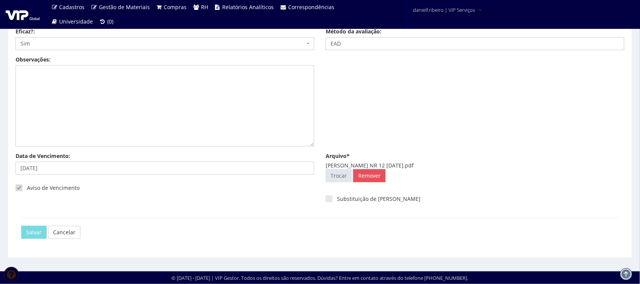
scroll to position [0, 0]
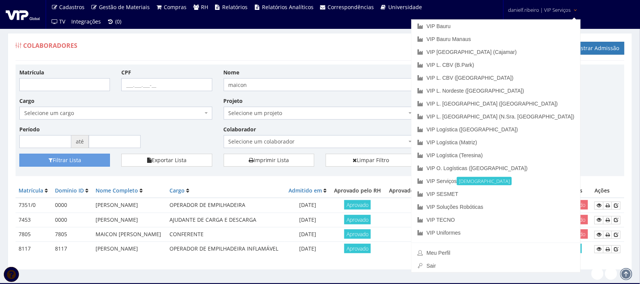
click at [559, 10] on span "danielf.ribeiro | VIP Serviços" at bounding box center [539, 10] width 63 height 8
click at [501, 262] on link "Sair" at bounding box center [495, 265] width 169 height 13
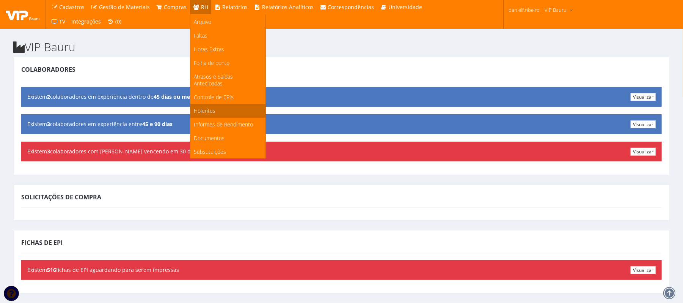
scroll to position [394, 0]
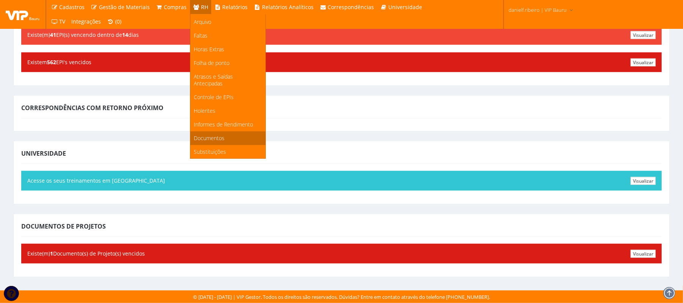
click at [202, 137] on span "Documentos" at bounding box center [209, 137] width 31 height 7
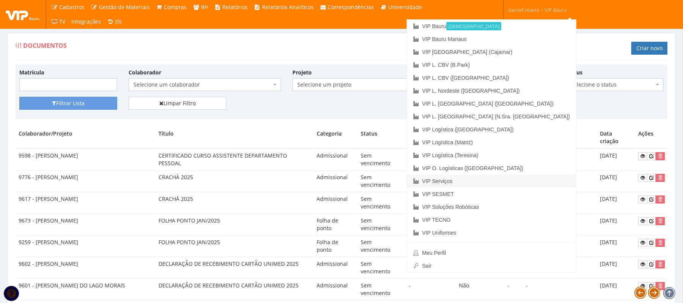
click at [501, 179] on link "VIP Serviços" at bounding box center [491, 180] width 169 height 13
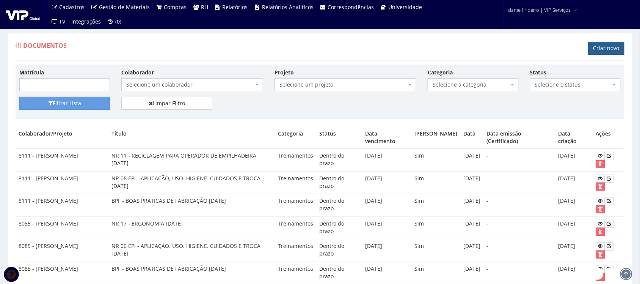
click at [616, 44] on link "Criar novo" at bounding box center [606, 48] width 36 height 13
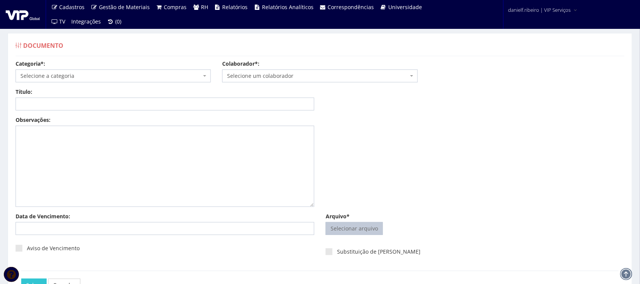
click at [351, 226] on input "Arquivo*" at bounding box center [354, 228] width 56 height 12
type input "C:\fakepath\[PERSON_NAME] NR 12 [DATE].pdf"
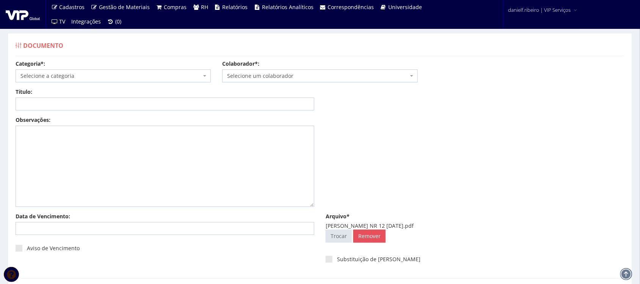
click at [306, 73] on span "Selecione um colaborador" at bounding box center [317, 76] width 181 height 8
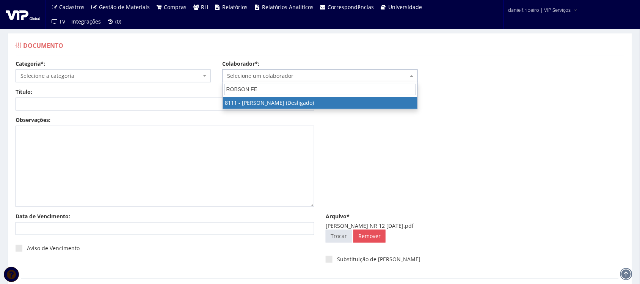
type input "ROBSON FER"
select select "3668"
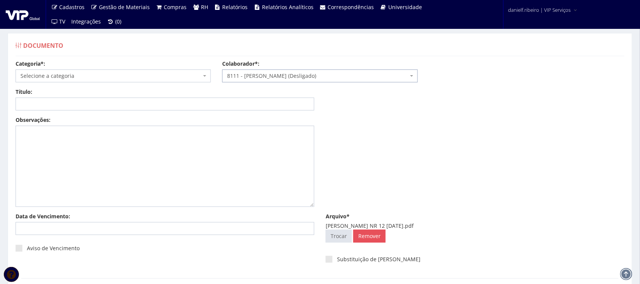
click at [47, 77] on span "Selecione a categoria" at bounding box center [110, 76] width 181 height 8
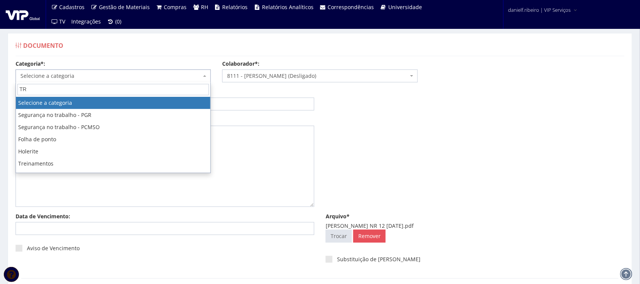
type input "TRE"
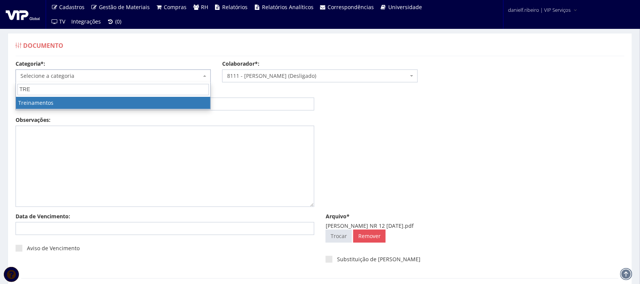
select select "treinamento"
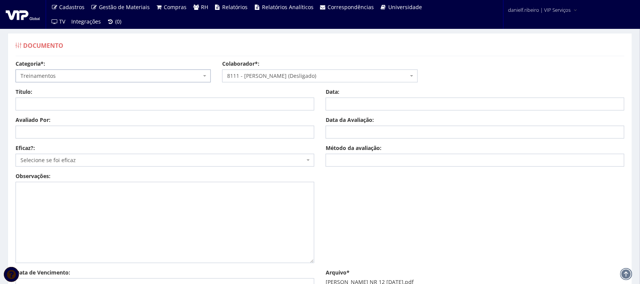
click at [100, 112] on div "Título: Data: Período: Selecione o período 30 Dias 45 Dias 90 Dias Selecione o …" at bounding box center [320, 102] width 620 height 28
click at [100, 110] on input "Título:" at bounding box center [165, 103] width 299 height 13
paste input "NR 12 - SEGURANÇA EM MÁQUINAS E EQUIPAMENTOS"
type input "NR 12 - SEGURANÇA EM MÁQUINAS E EQUIPAMENTOS [DATE]"
click at [94, 136] on input "Avaliado Por:" at bounding box center [165, 131] width 299 height 13
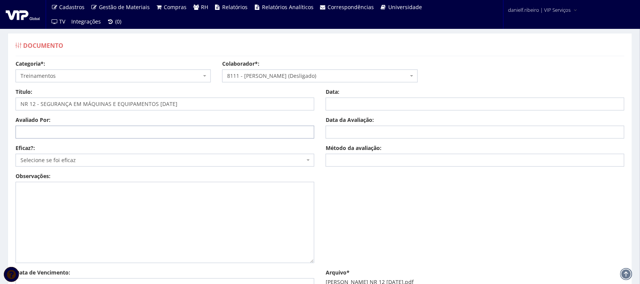
paste input "[PERSON_NAME]"
type input "[PERSON_NAME]"
drag, startPoint x: 90, startPoint y: 158, endPoint x: 86, endPoint y: 164, distance: 7.0
click at [88, 162] on span "Selecione se foi eficaz" at bounding box center [162, 160] width 284 height 8
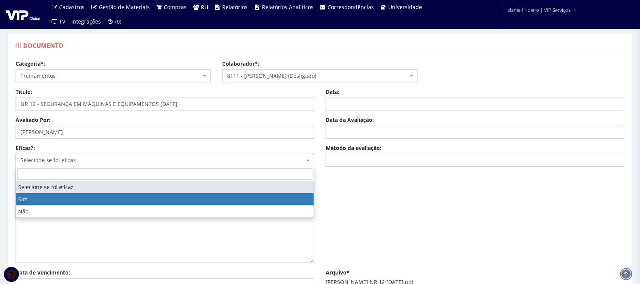
drag, startPoint x: 49, startPoint y: 205, endPoint x: 206, endPoint y: 173, distance: 159.8
select select "1"
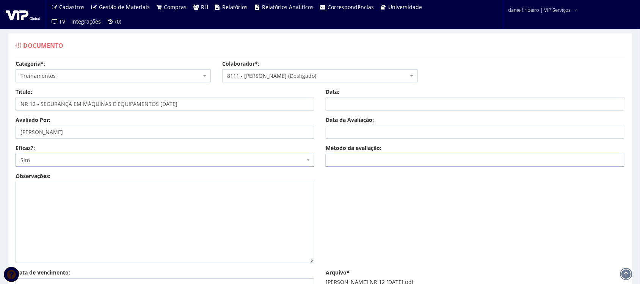
click at [366, 156] on input "Método da avaliação:" at bounding box center [475, 160] width 299 height 13
type input "EAD"
click at [359, 128] on input "Data da Avaliação:" at bounding box center [475, 131] width 299 height 13
type input "[DATE]"
click at [370, 97] on div "Data:" at bounding box center [475, 99] width 310 height 22
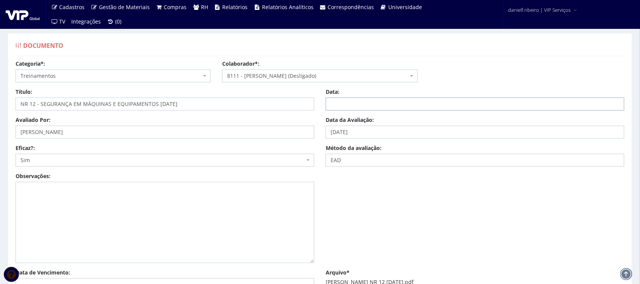
click at [361, 108] on input "Data:" at bounding box center [475, 103] width 299 height 13
type input "[DATE]"
drag, startPoint x: 501, startPoint y: 216, endPoint x: 491, endPoint y: 214, distance: 10.1
click at [497, 215] on div "Observações:" at bounding box center [320, 220] width 620 height 96
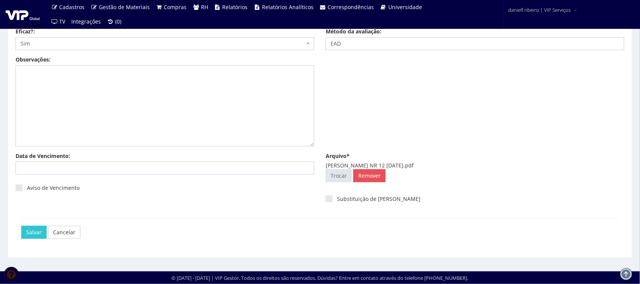
click at [78, 174] on div "Data de Vencimento:" at bounding box center [165, 166] width 310 height 28
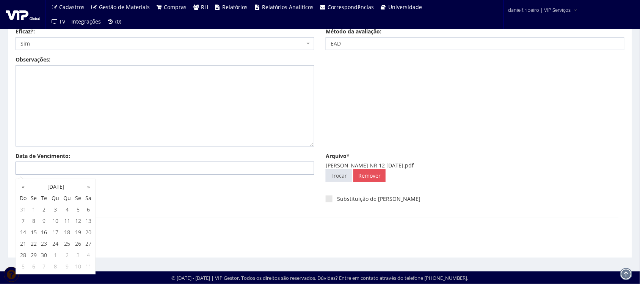
click at [78, 169] on input "Data de Vencimento:" at bounding box center [165, 168] width 299 height 13
type input "[DATE]"
click at [548, 120] on div "Observações:" at bounding box center [320, 104] width 620 height 96
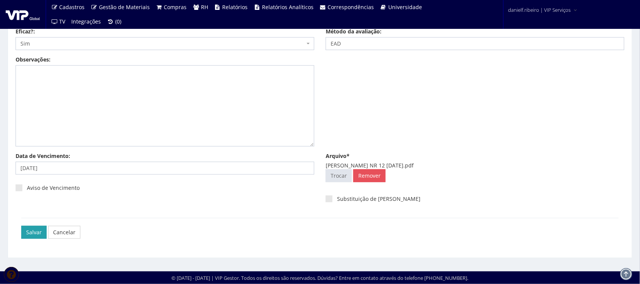
click at [27, 187] on label "Aviso de Vencimento" at bounding box center [48, 188] width 64 height 8
click at [27, 187] on input "Aviso de Vencimento" at bounding box center [29, 187] width 5 height 5
checkbox input "true"
click at [33, 230] on input "Salvar" at bounding box center [33, 232] width 25 height 13
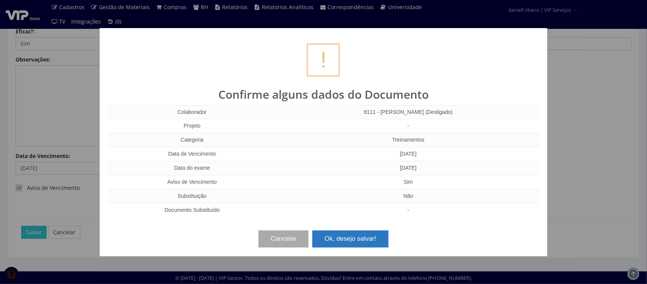
click at [326, 237] on button "Ok, desejo salvar!" at bounding box center [350, 238] width 76 height 17
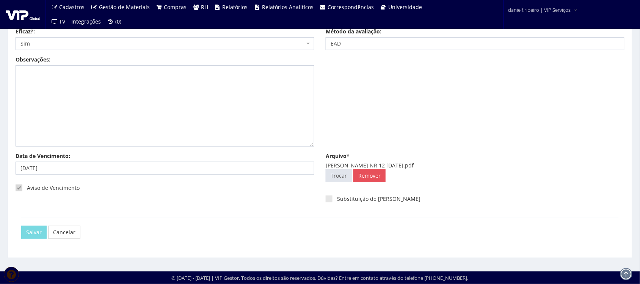
scroll to position [0, 0]
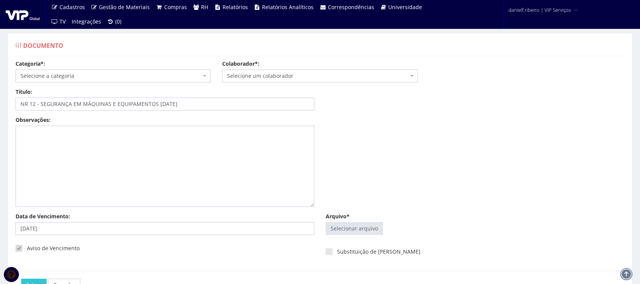
select select "treinamento"
select select "3668"
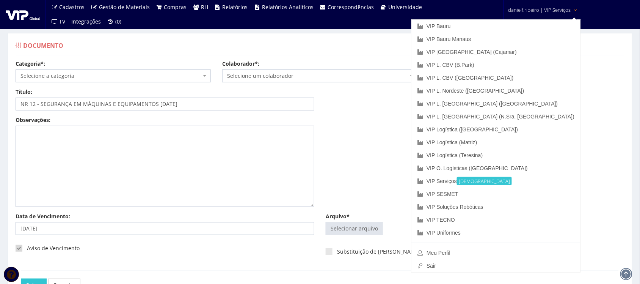
click at [557, 12] on span "danielf.ribeiro | VIP Serviços" at bounding box center [539, 10] width 63 height 8
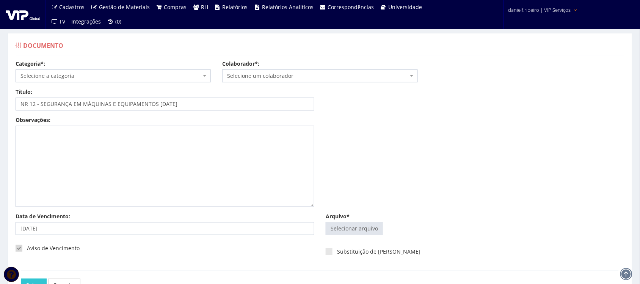
click at [557, 11] on span "danielf.ribeiro | VIP Serviços" at bounding box center [539, 10] width 63 height 8
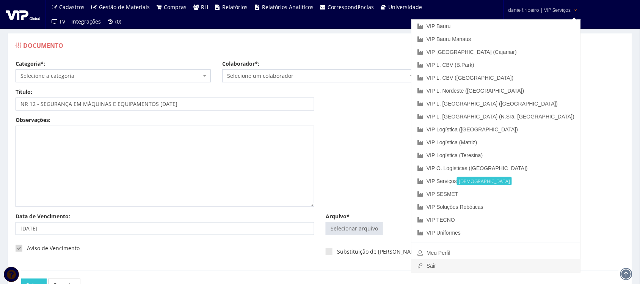
click at [511, 266] on link "Sair" at bounding box center [495, 265] width 169 height 13
